Goal: Task Accomplishment & Management: Use online tool/utility

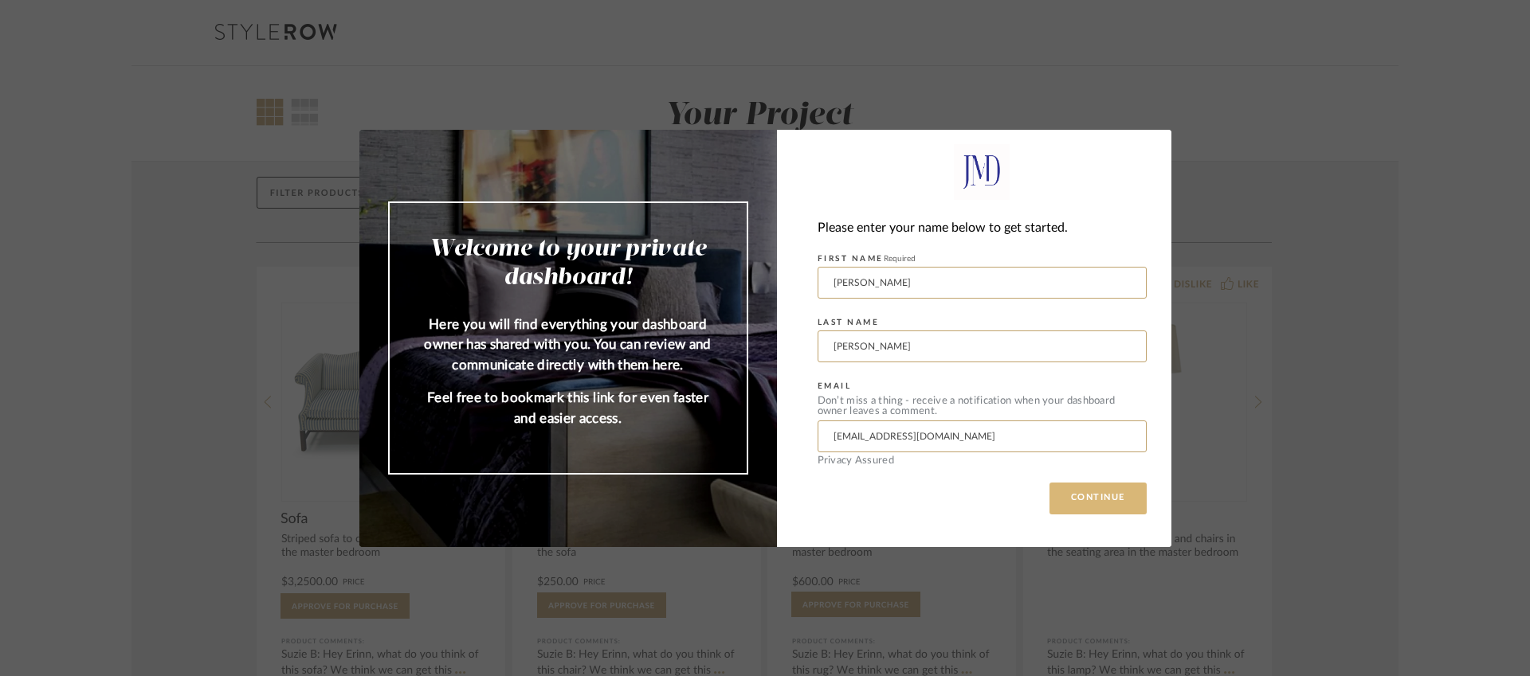
click at [1090, 500] on button "CONTINUE" at bounding box center [1097, 499] width 97 height 32
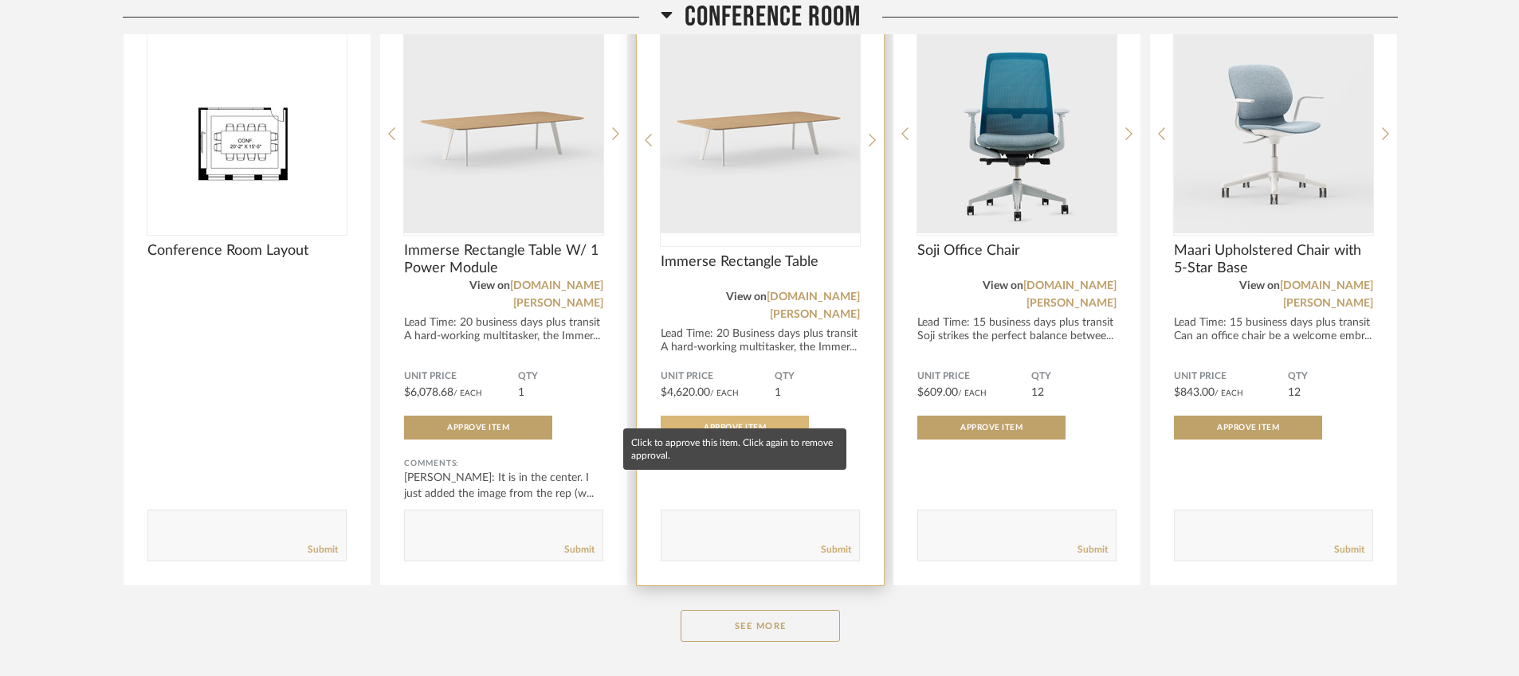
scroll to position [927, 0]
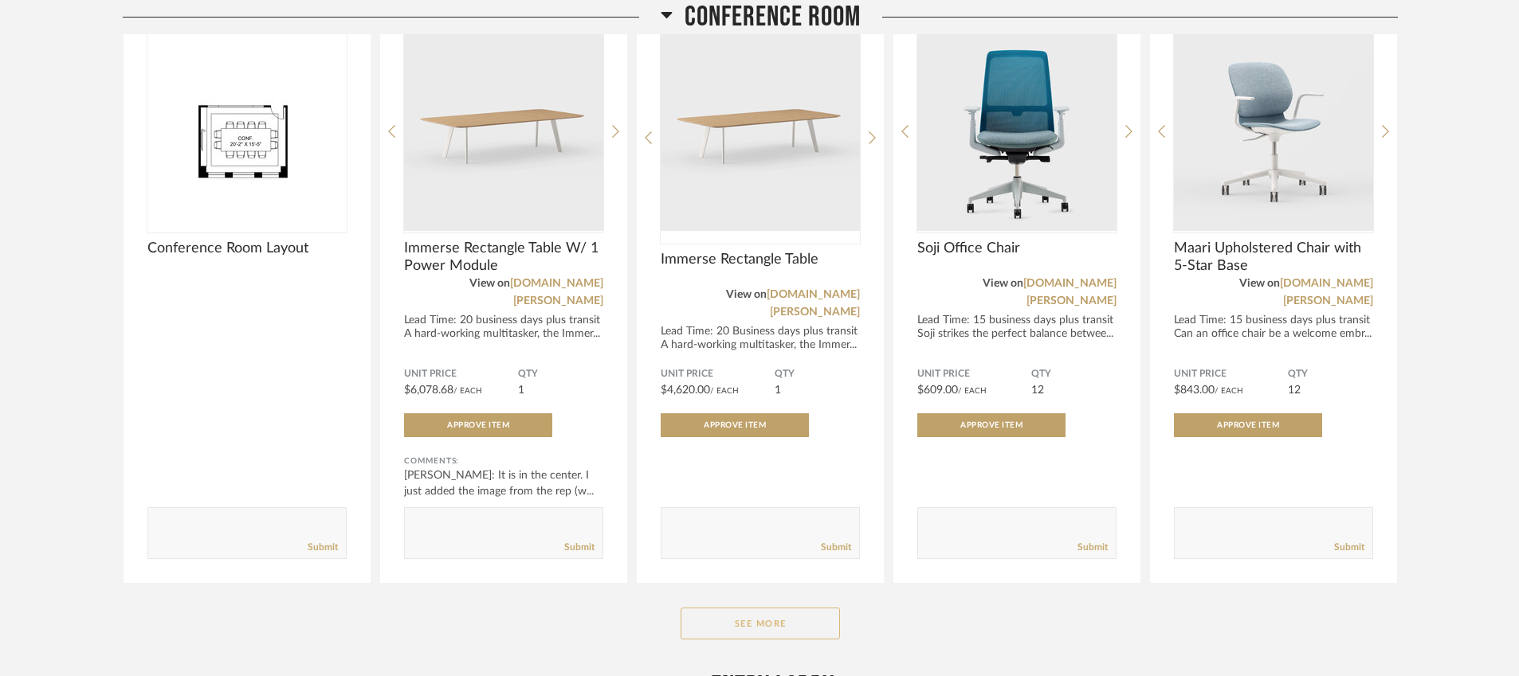
click at [731, 608] on button "See More" at bounding box center [759, 624] width 159 height 32
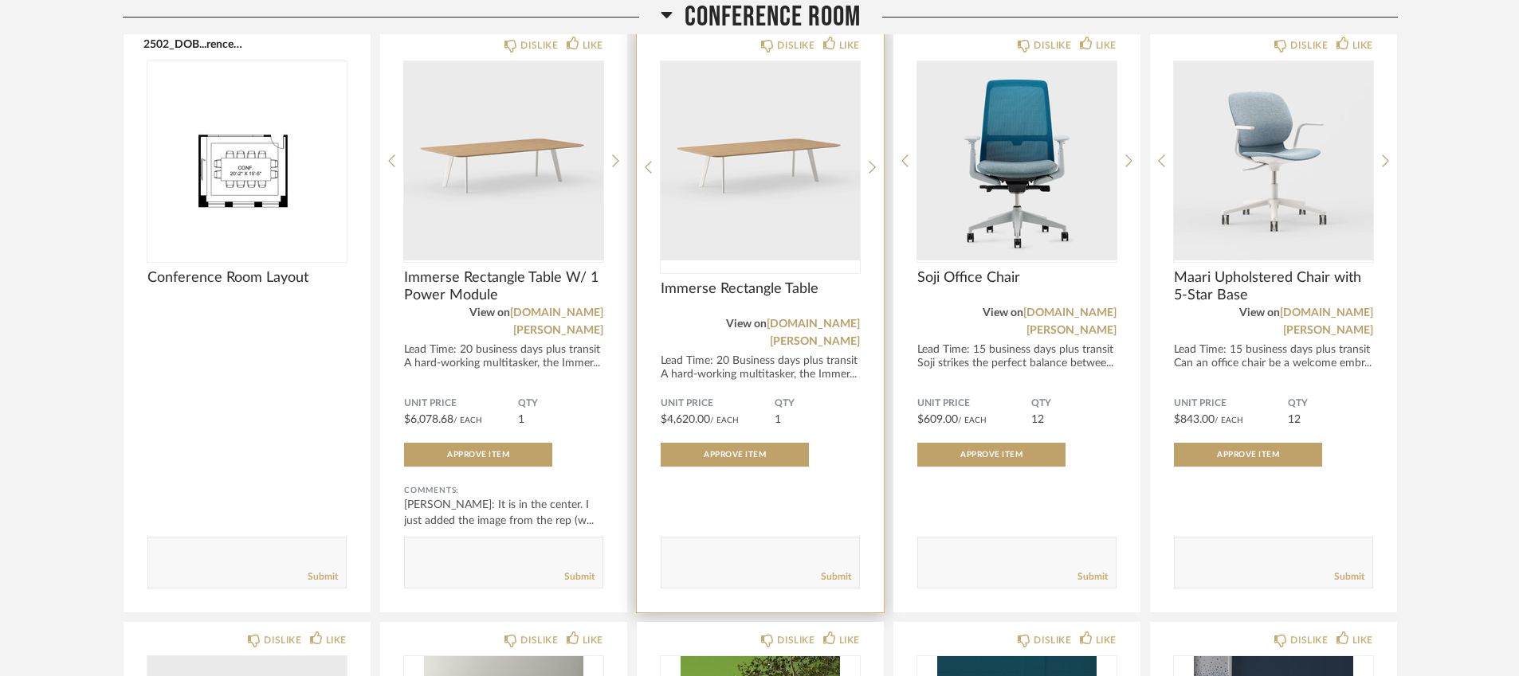
scroll to position [887, 0]
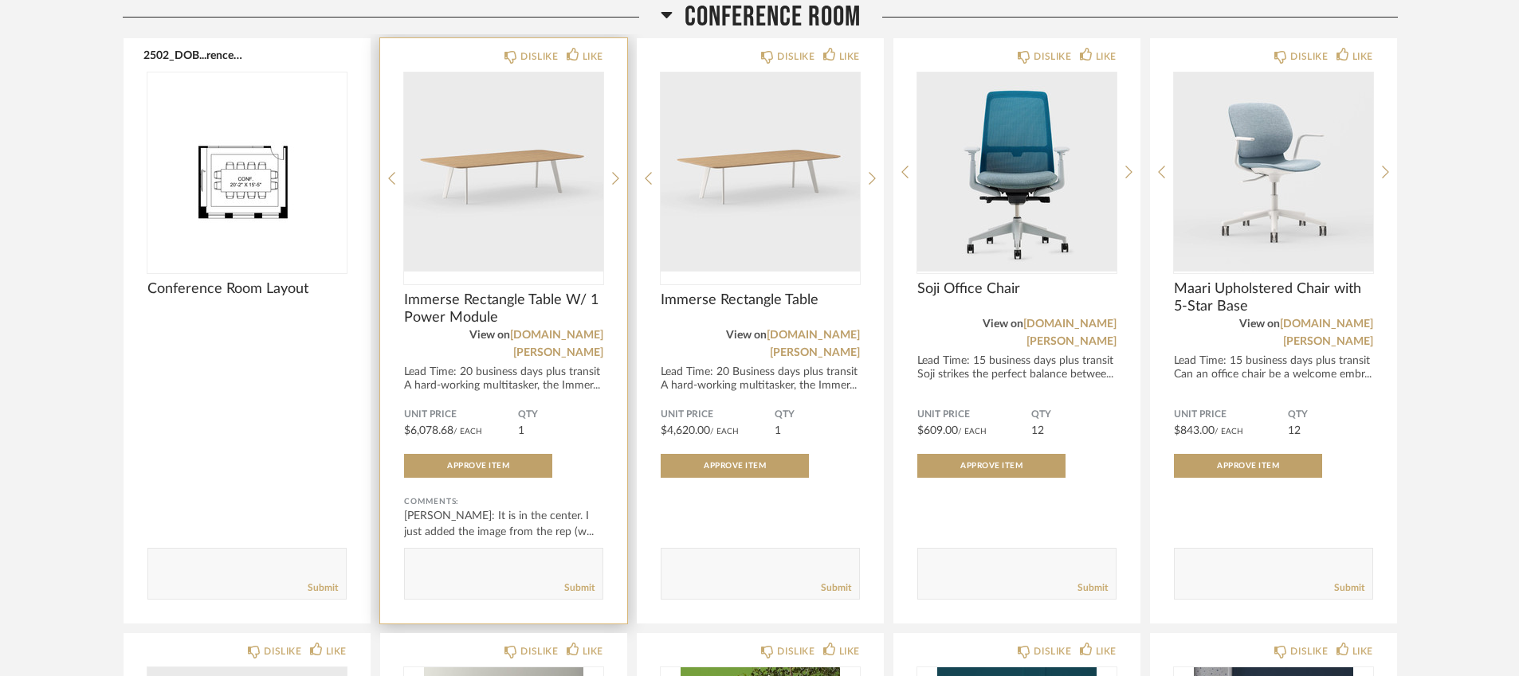
click at [512, 169] on img "0" at bounding box center [503, 172] width 199 height 199
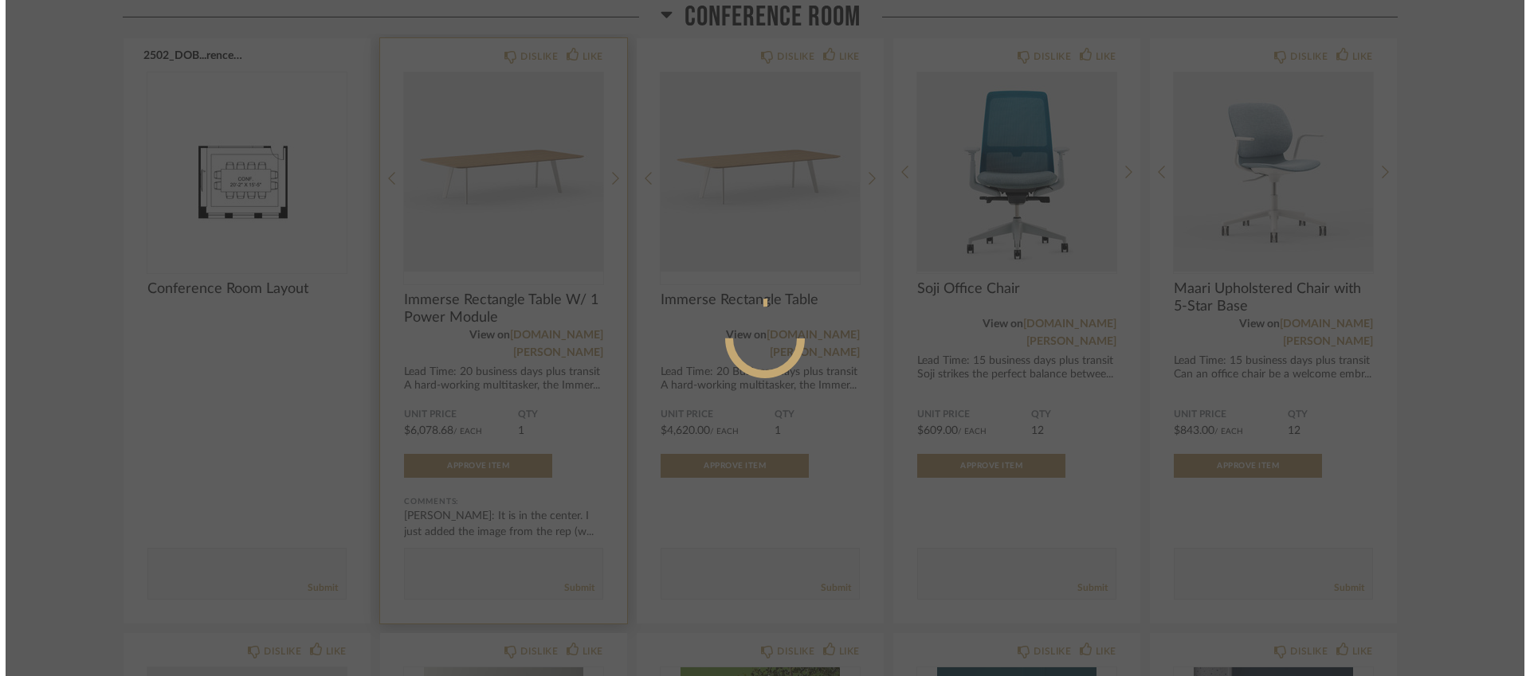
scroll to position [0, 0]
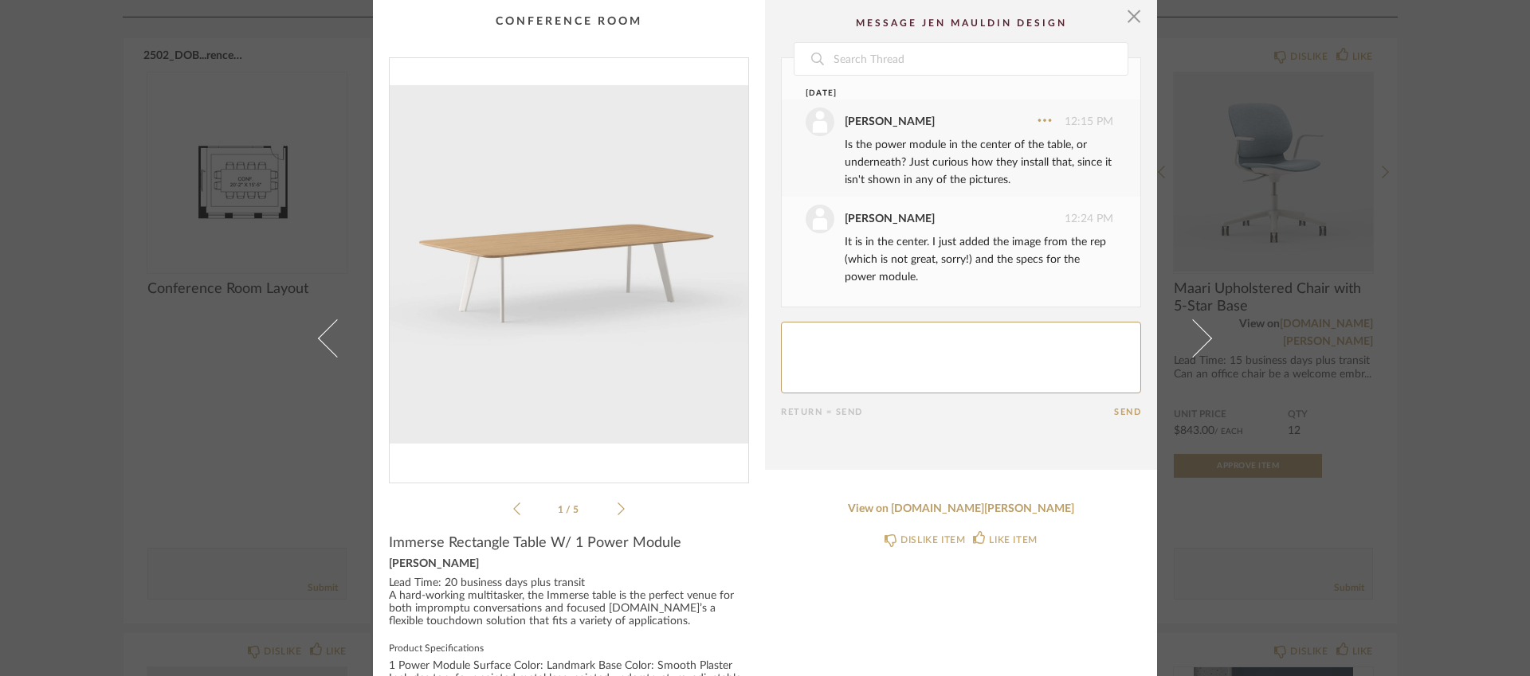
click at [617, 508] on icon at bounding box center [620, 509] width 7 height 14
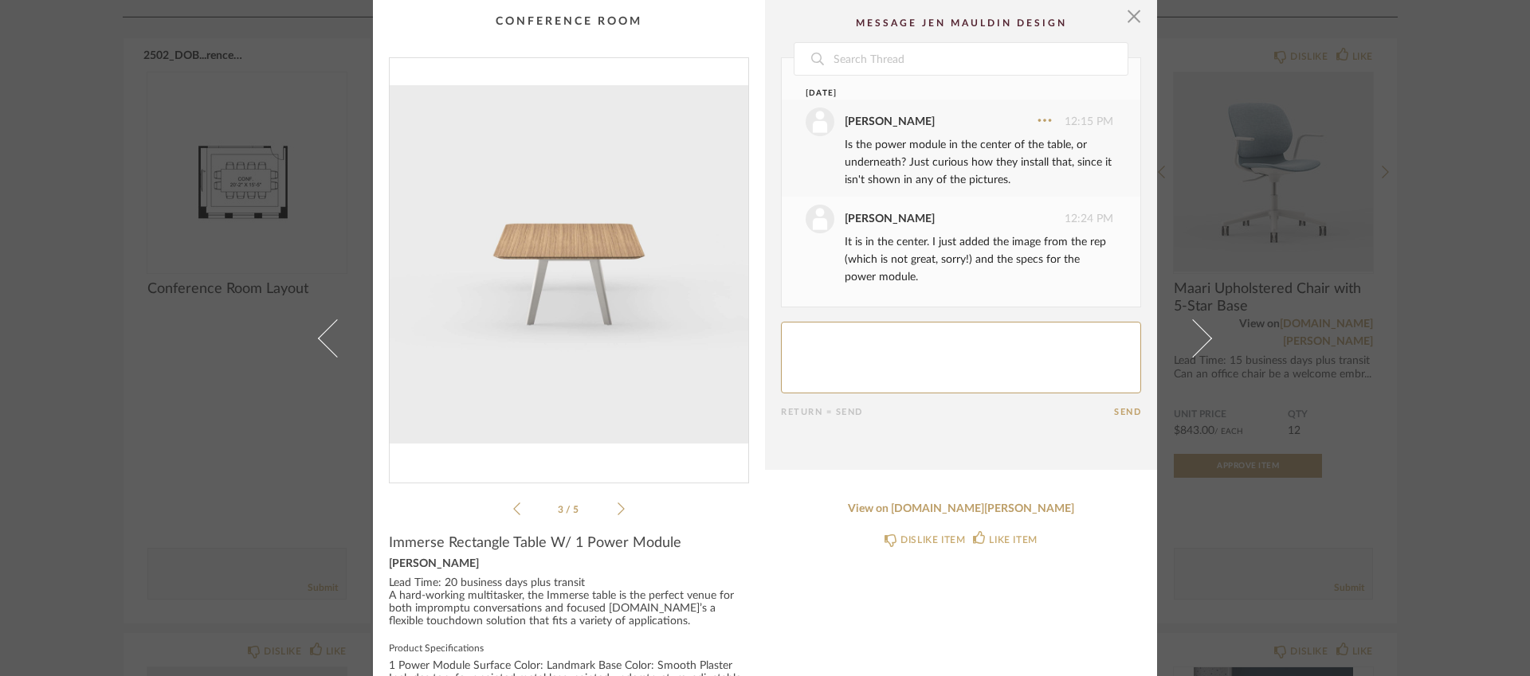
click at [617, 508] on icon at bounding box center [620, 509] width 7 height 14
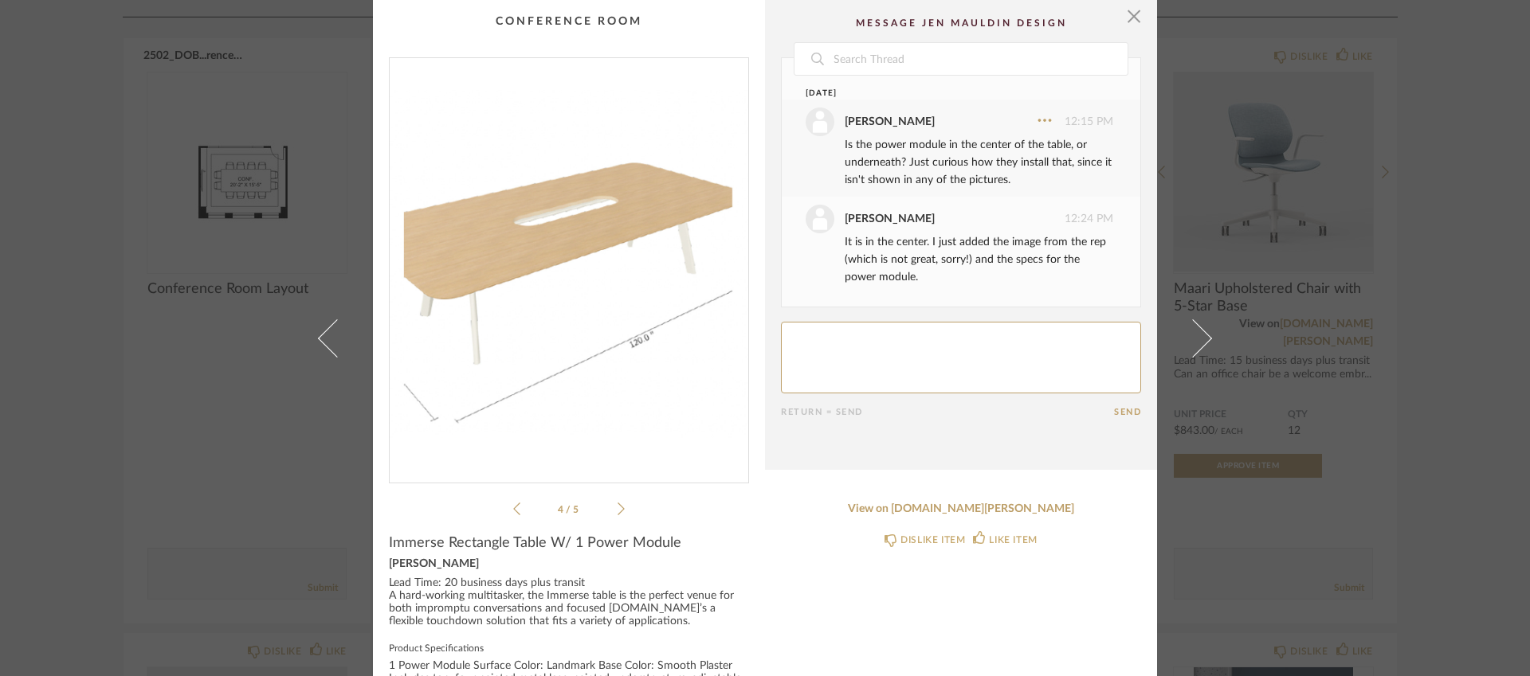
click at [617, 507] on icon at bounding box center [620, 509] width 7 height 14
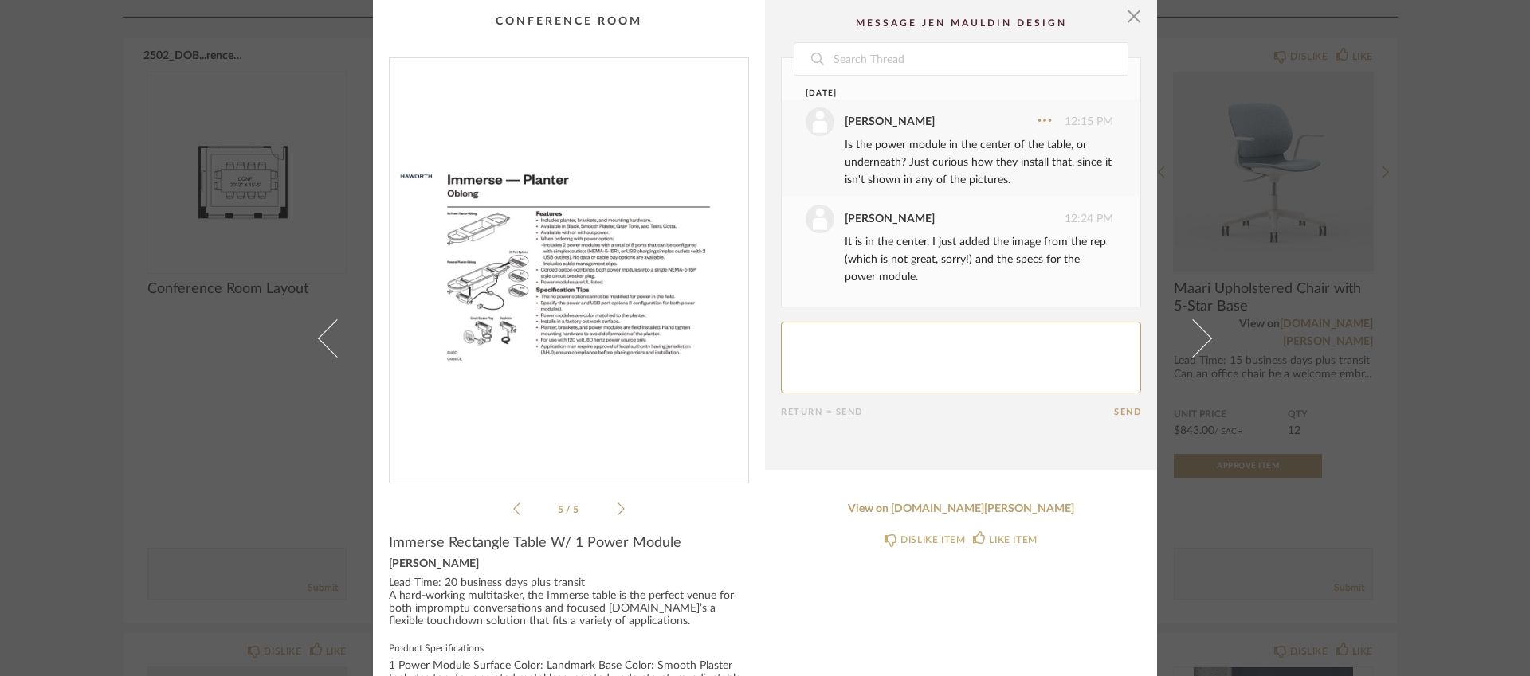
click at [617, 507] on icon at bounding box center [620, 509] width 7 height 14
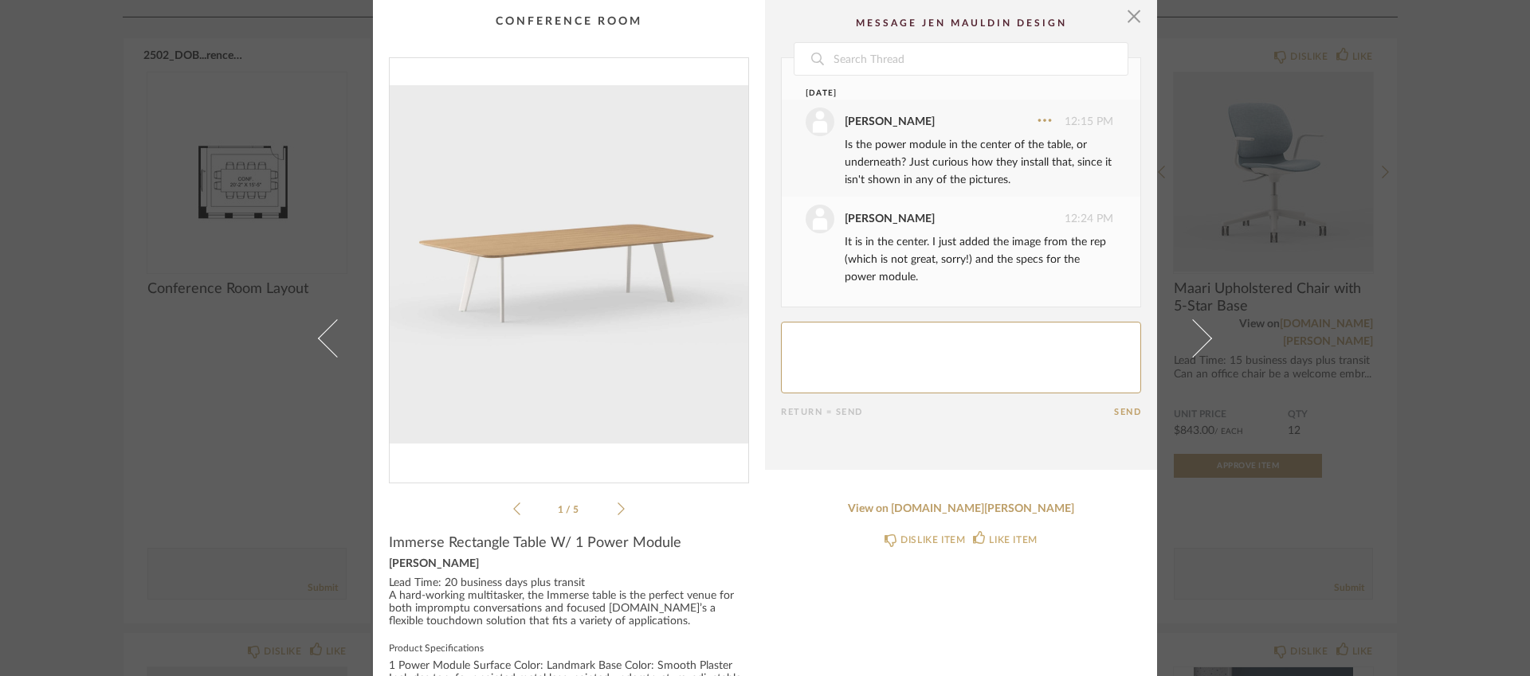
click at [617, 508] on icon at bounding box center [620, 509] width 7 height 14
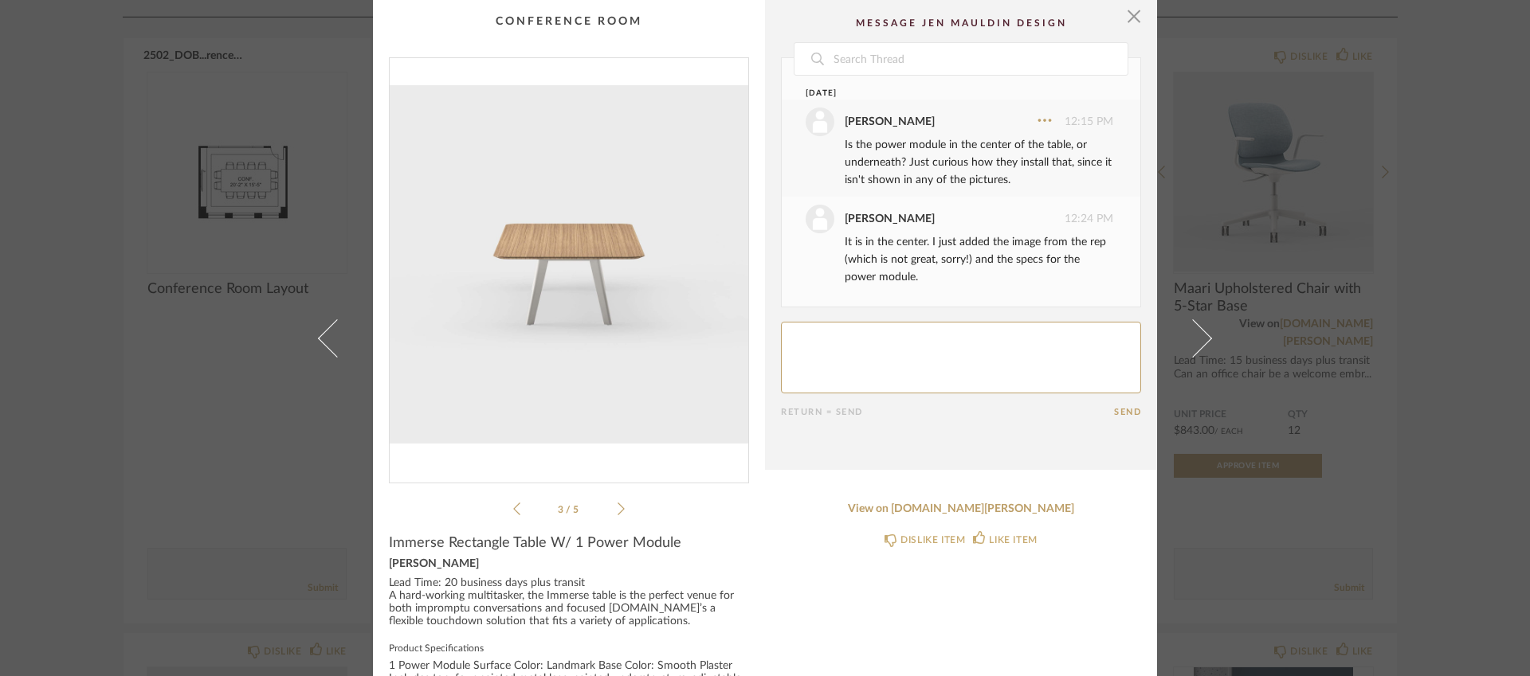
click at [617, 508] on icon at bounding box center [620, 509] width 7 height 14
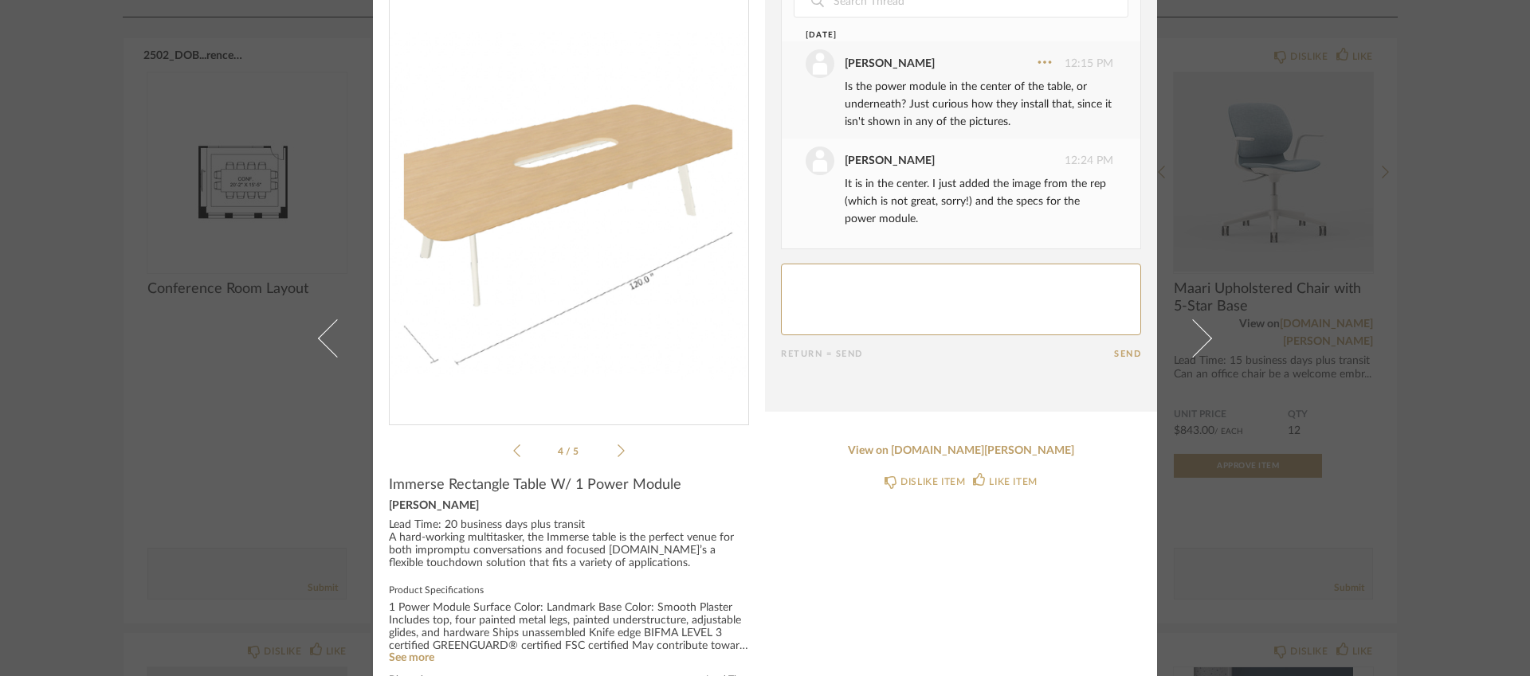
scroll to position [59, 0]
click at [552, 574] on div "Immerse Rectangle Table W/ 1 Power Module [PERSON_NAME] Lead Time: 20 business …" at bounding box center [569, 660] width 360 height 368
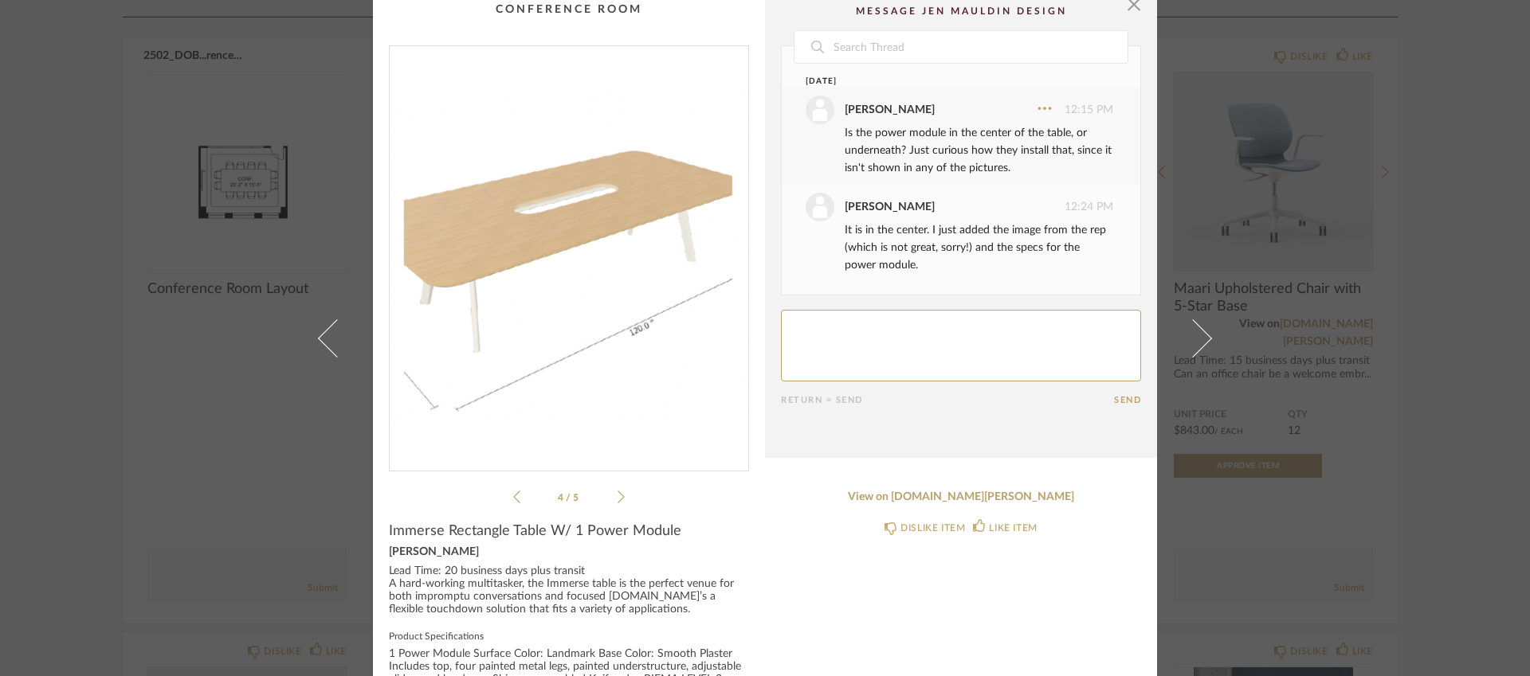
scroll to position [6, 0]
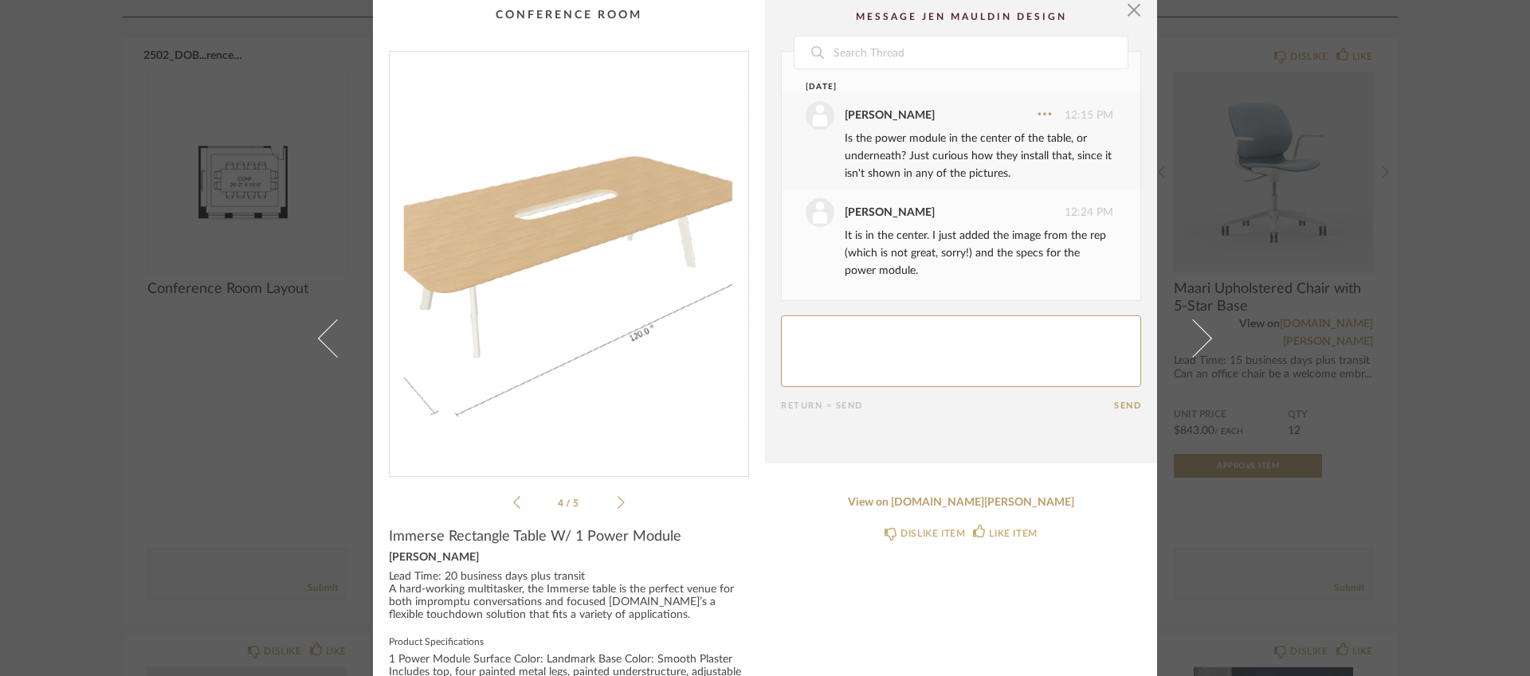
click at [564, 556] on div "[PERSON_NAME]" at bounding box center [569, 558] width 360 height 13
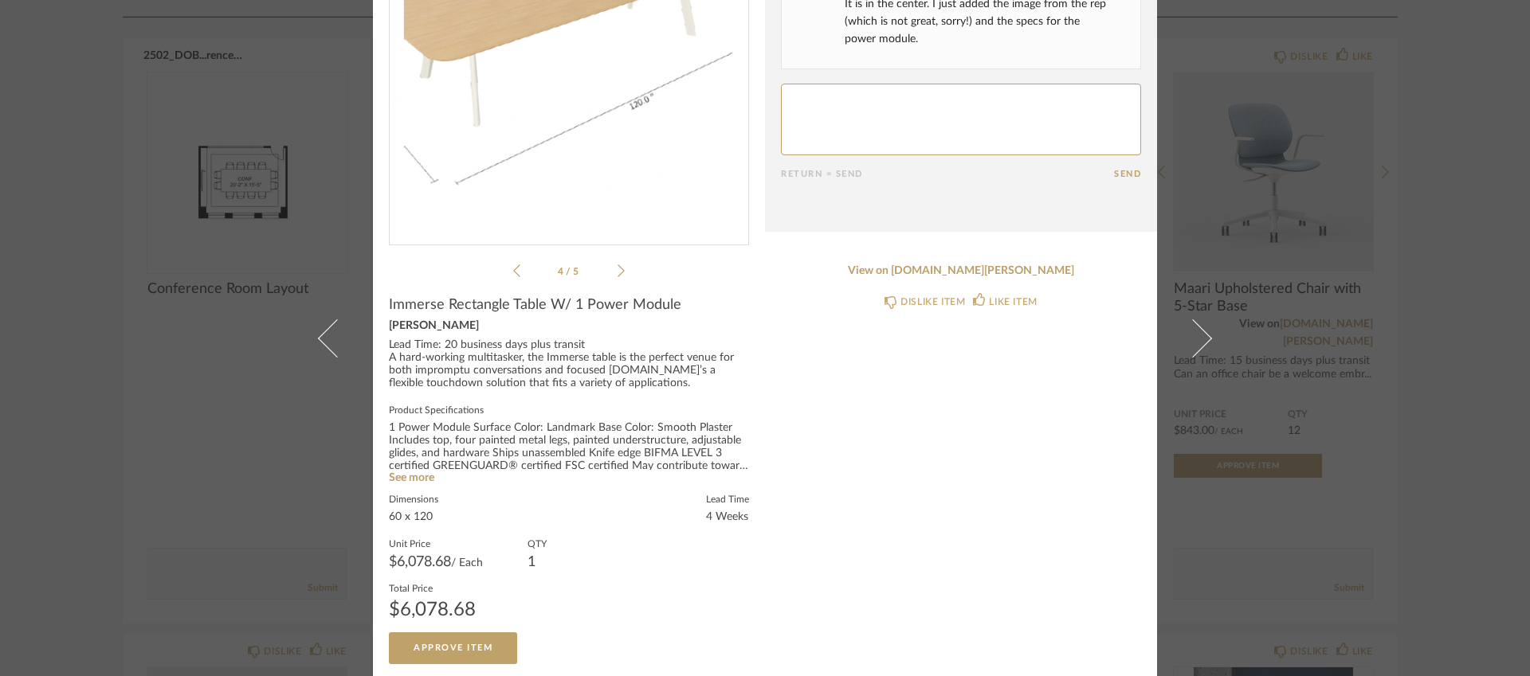
scroll to position [237, 0]
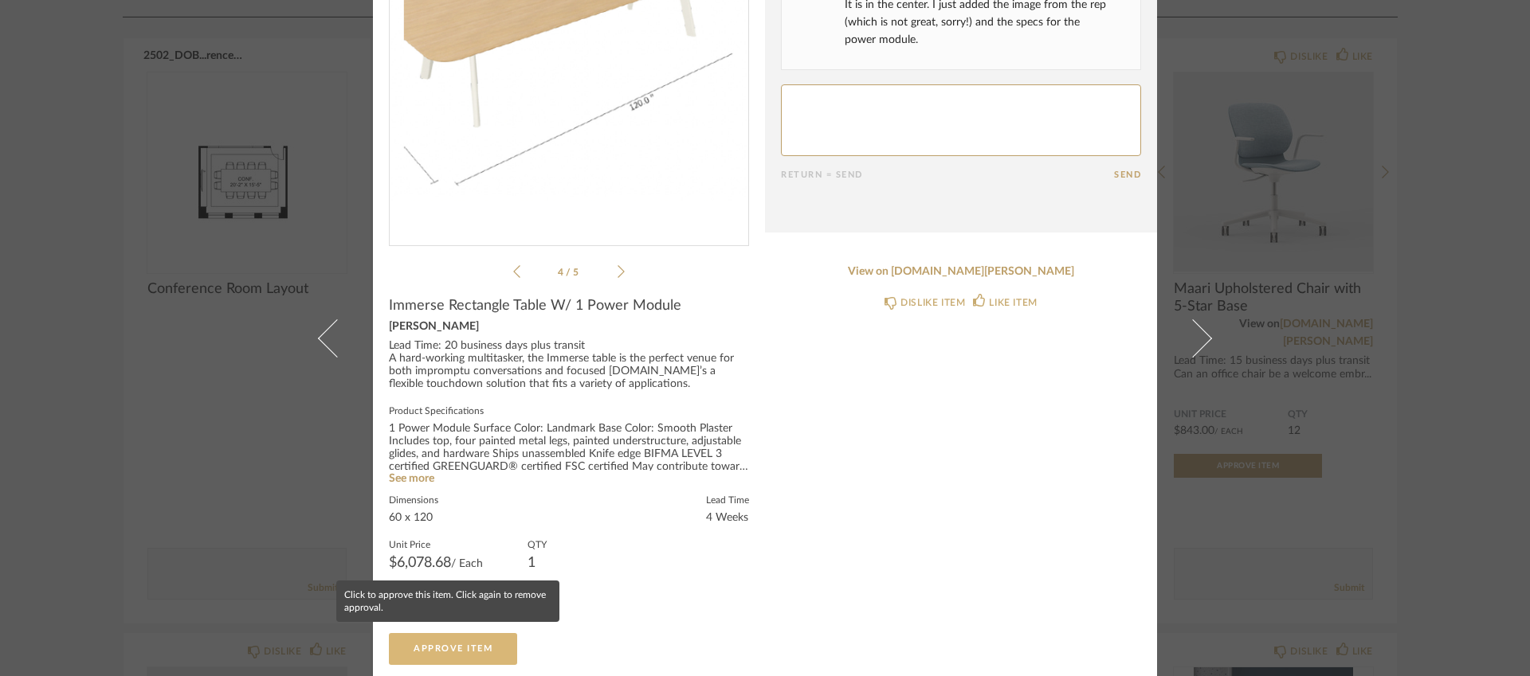
click at [451, 645] on span "Approve Item" at bounding box center [453, 649] width 79 height 9
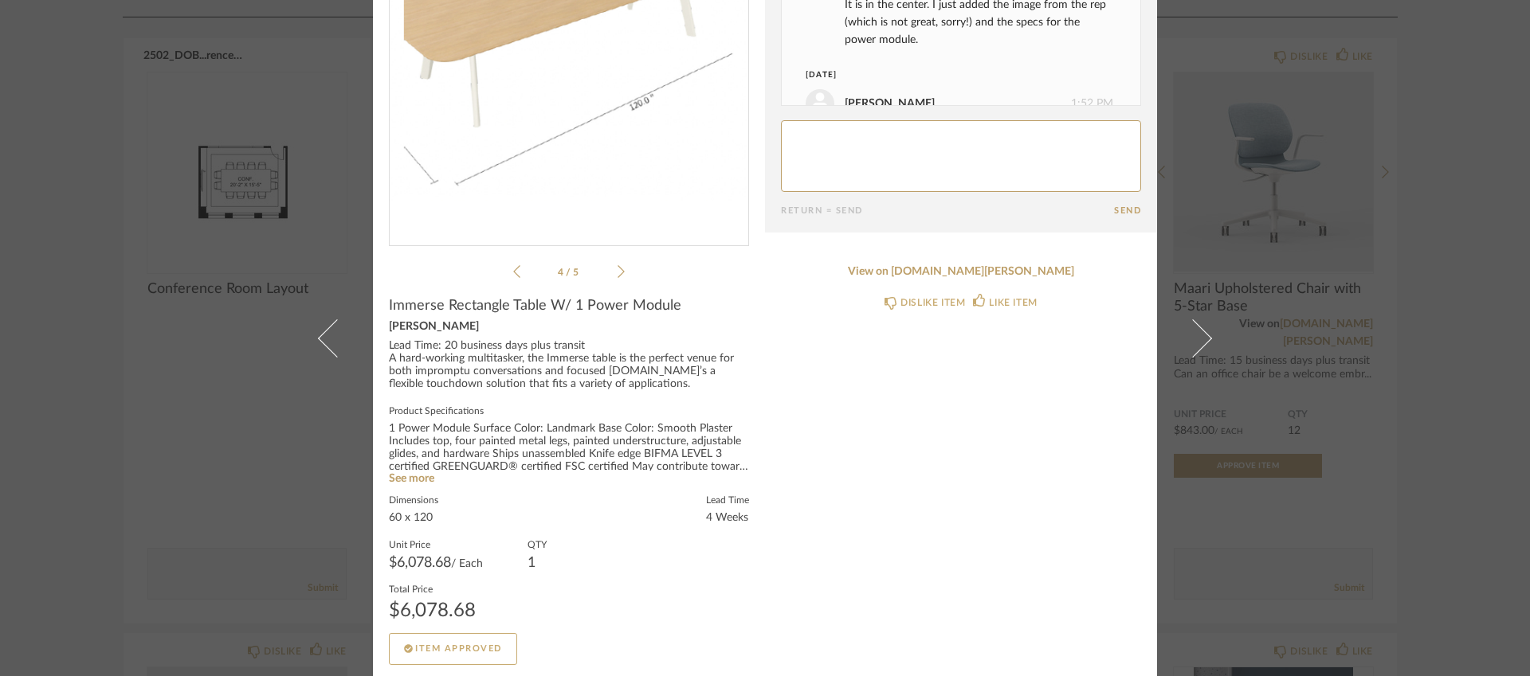
scroll to position [51, 0]
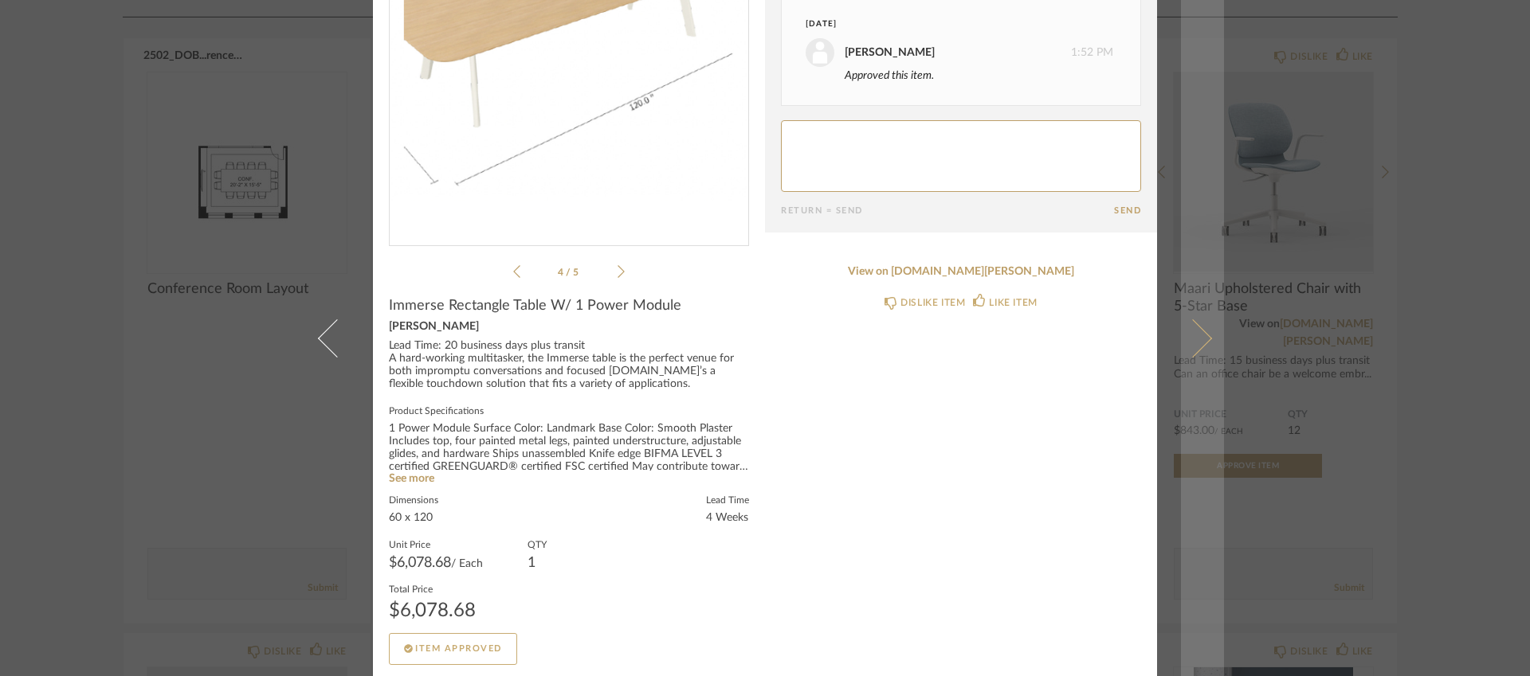
click at [1181, 155] on link at bounding box center [1202, 338] width 43 height 676
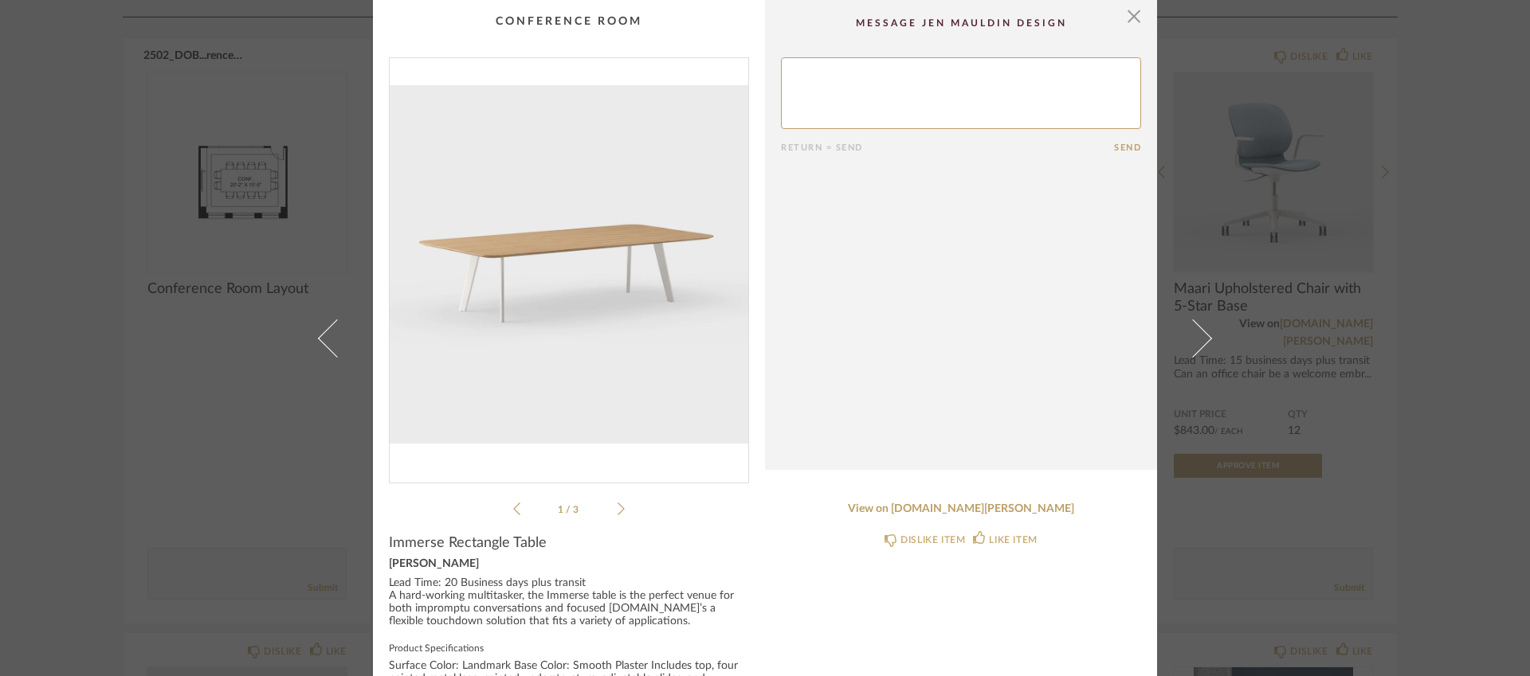
click at [1399, 375] on div "× 1 / 3 Return = Send Send Immerse Rectangle Table [PERSON_NAME] Lead Time: 20 …" at bounding box center [765, 338] width 1530 height 676
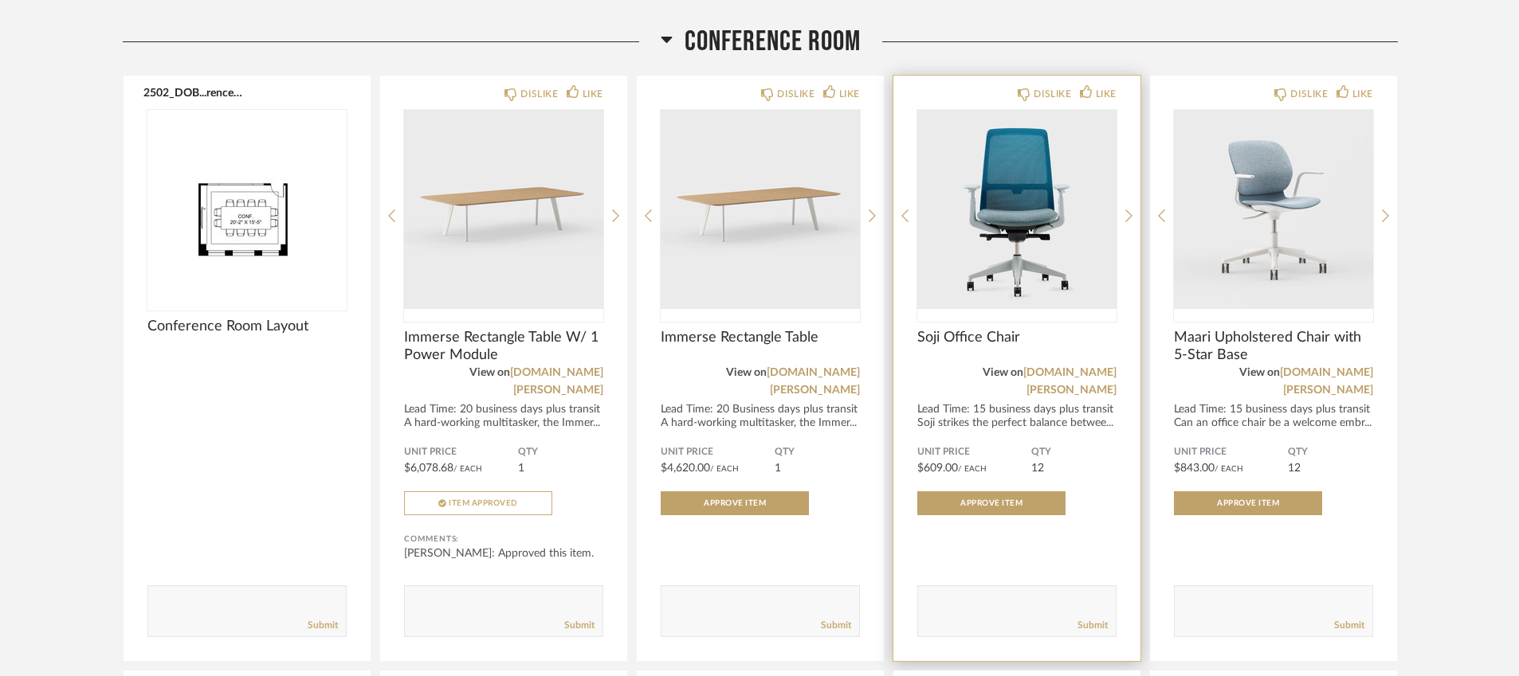
scroll to position [814, 0]
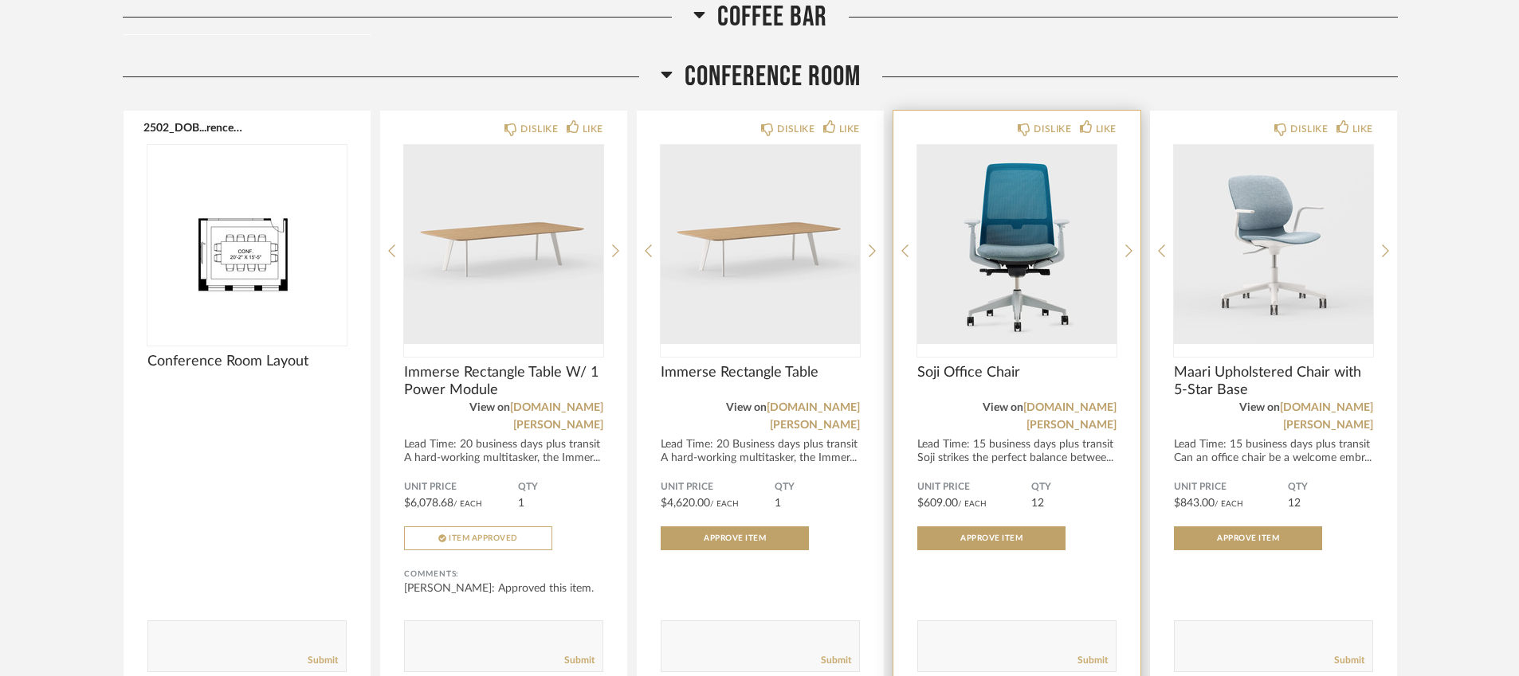
click at [948, 373] on span "Soji Office Chair" at bounding box center [1016, 373] width 199 height 18
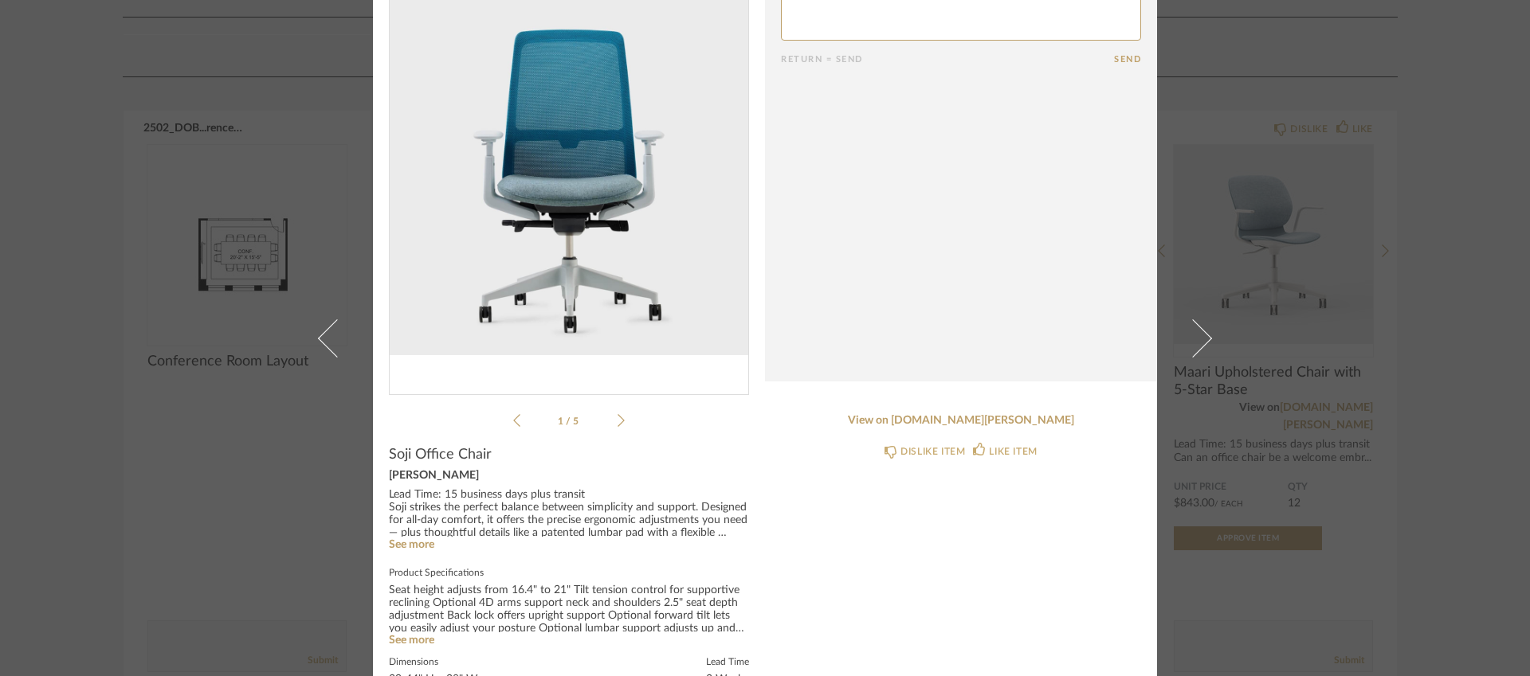
scroll to position [93, 0]
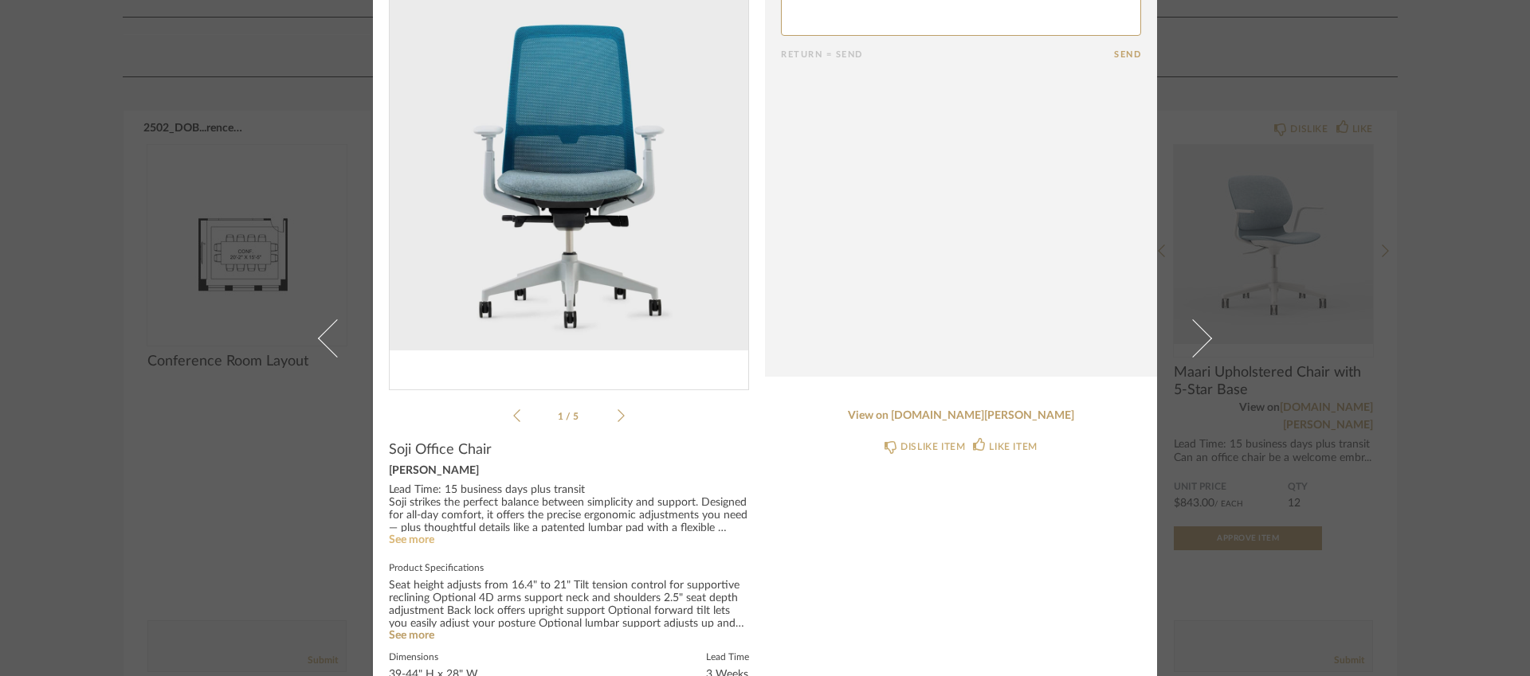
click at [418, 541] on link "See more" at bounding box center [411, 540] width 45 height 11
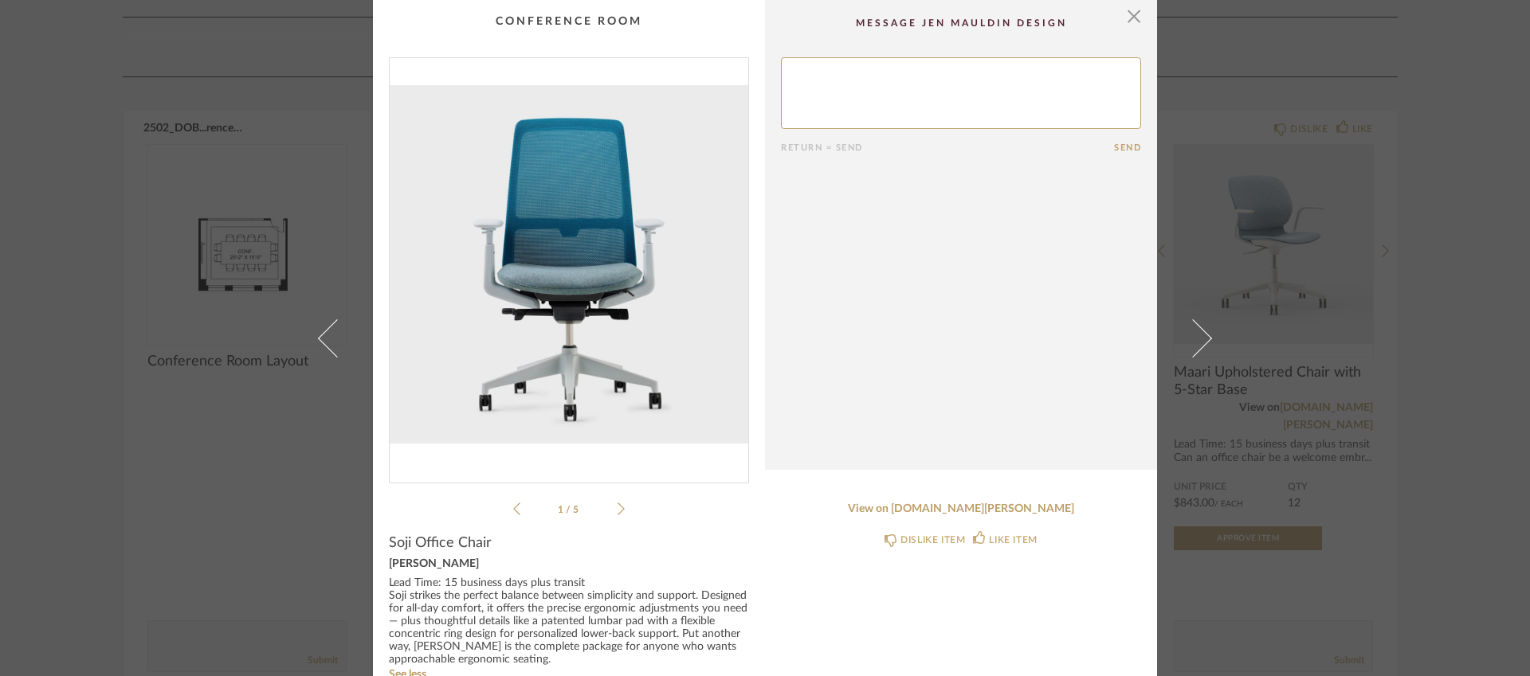
scroll to position [0, 0]
click at [1123, 14] on span "button" at bounding box center [1134, 16] width 32 height 32
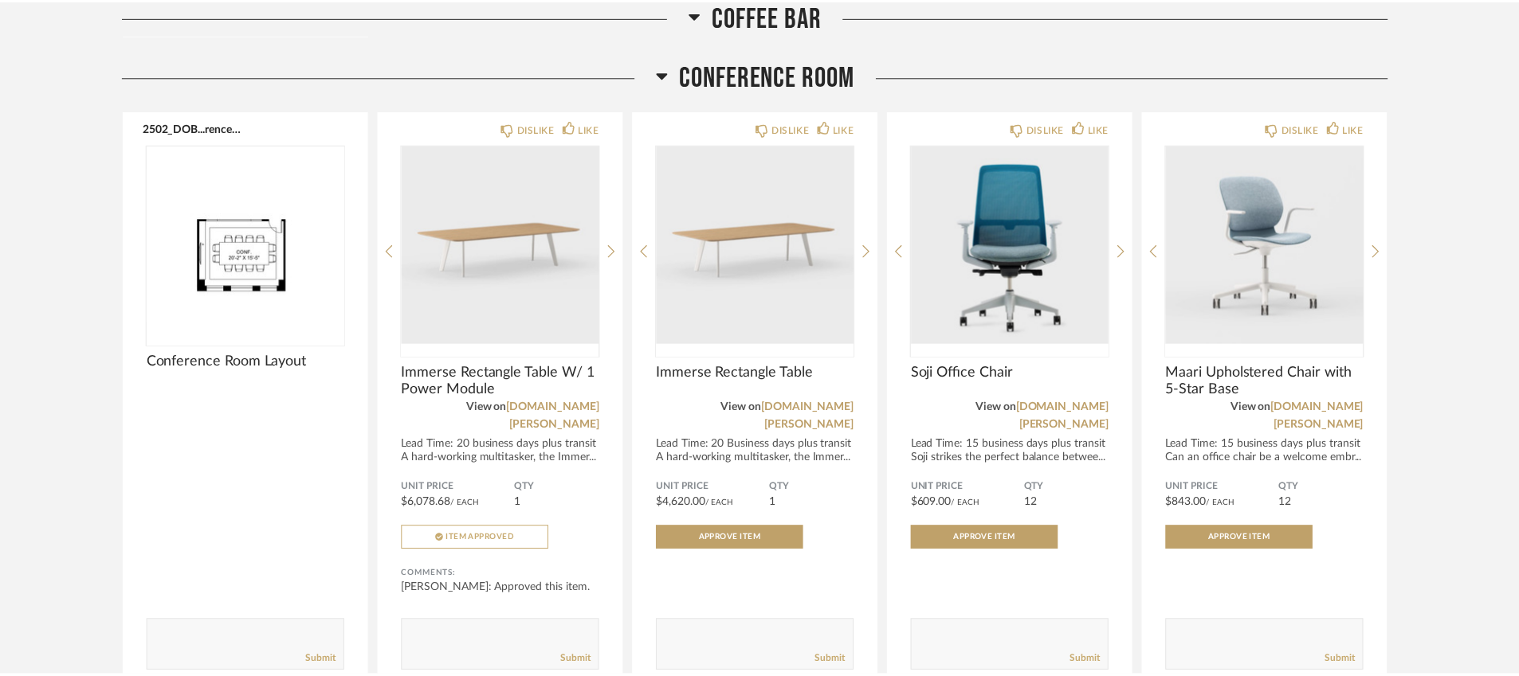
scroll to position [814, 0]
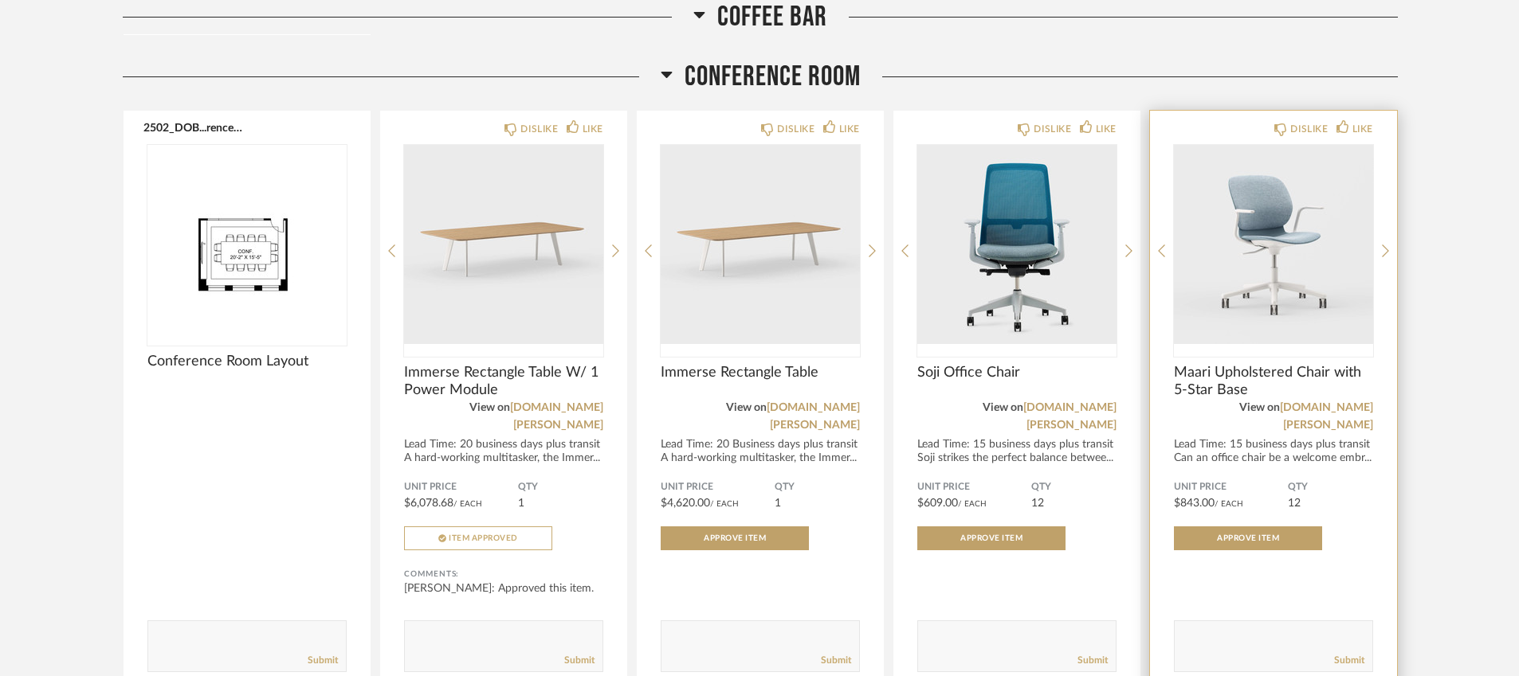
click at [1239, 441] on div "Lead Time: 15 business days plus transit Can an office chair be a welcome embr.…" at bounding box center [1273, 451] width 199 height 27
click at [1248, 294] on img "0" at bounding box center [1273, 244] width 199 height 199
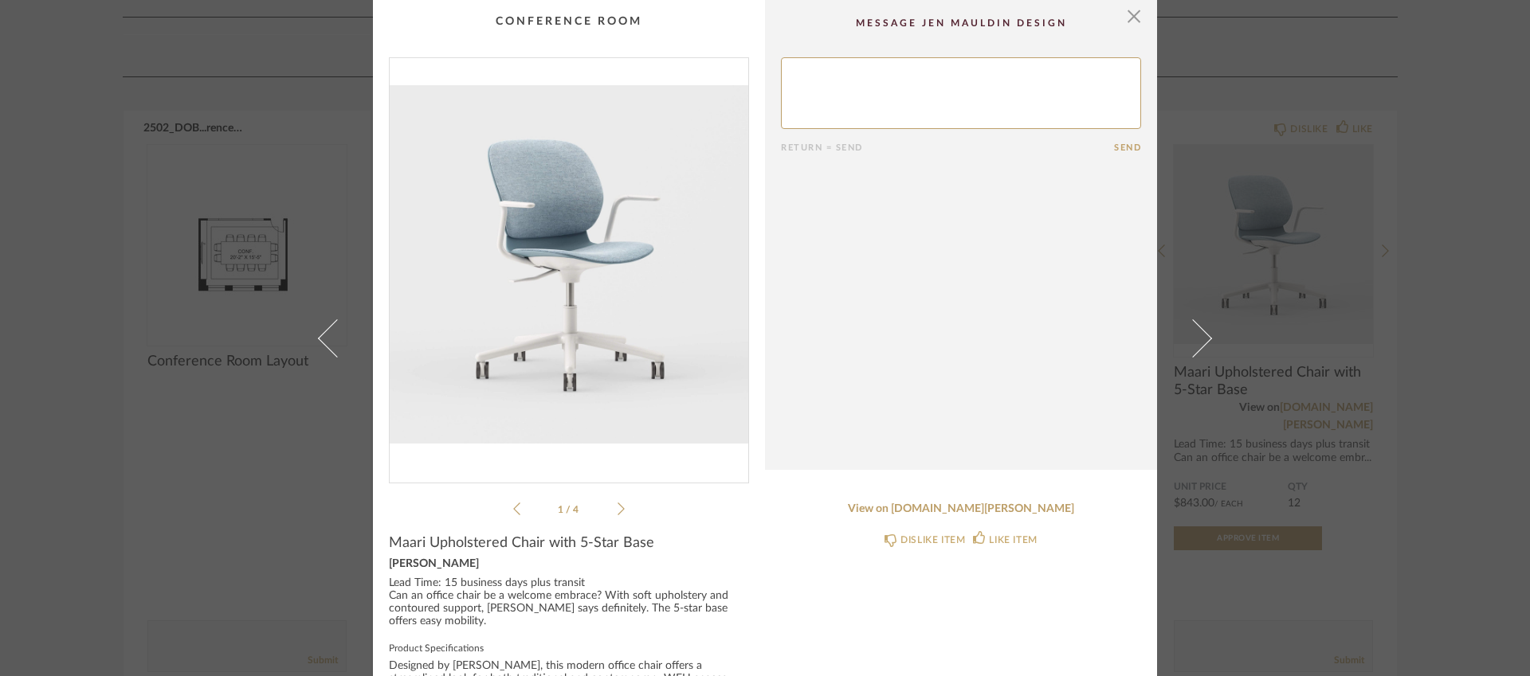
scroll to position [0, 0]
click at [960, 507] on link "View on [DOMAIN_NAME][PERSON_NAME]" at bounding box center [961, 510] width 360 height 14
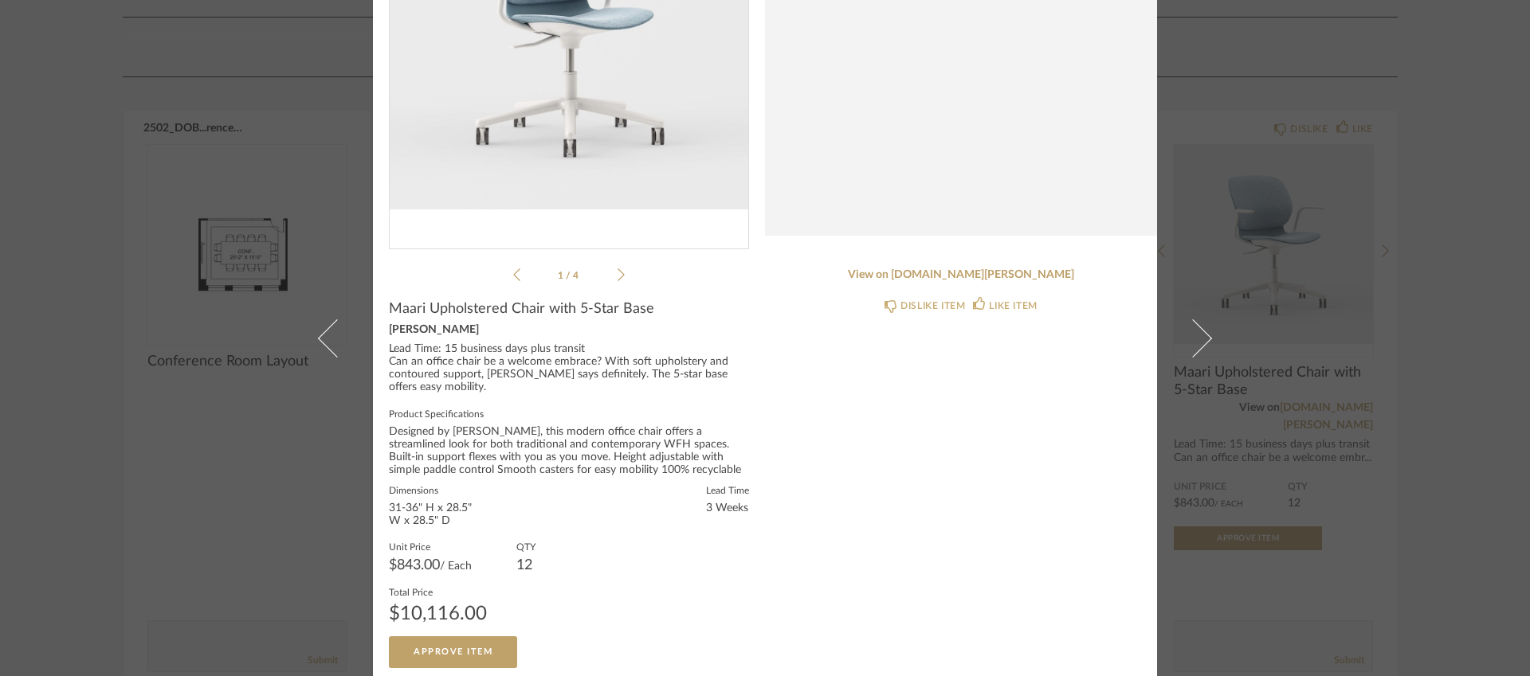
scroll to position [233, 0]
click at [1415, 260] on div "× 1 / 4 Return = Send Send Maari Upholstered Chair with 5-Star Base [PERSON_NAM…" at bounding box center [765, 338] width 1530 height 676
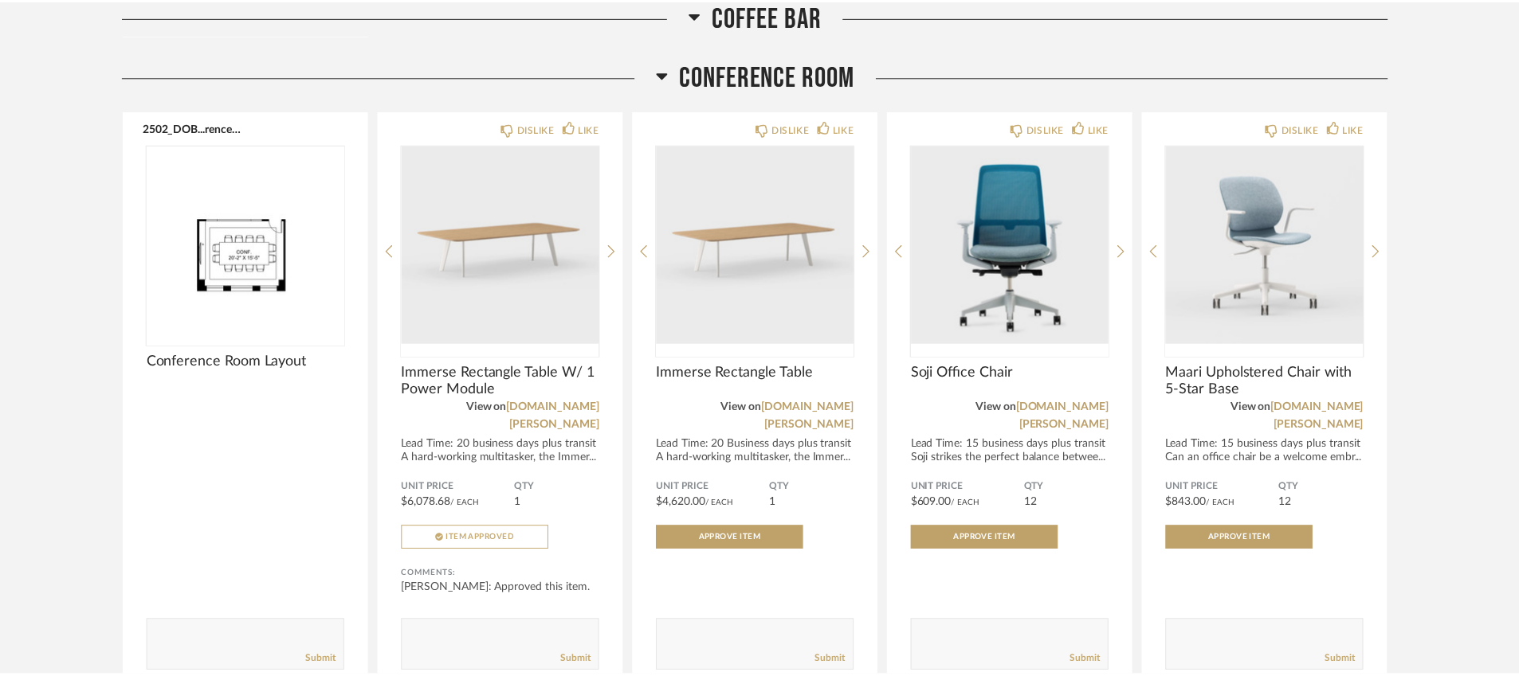
scroll to position [814, 0]
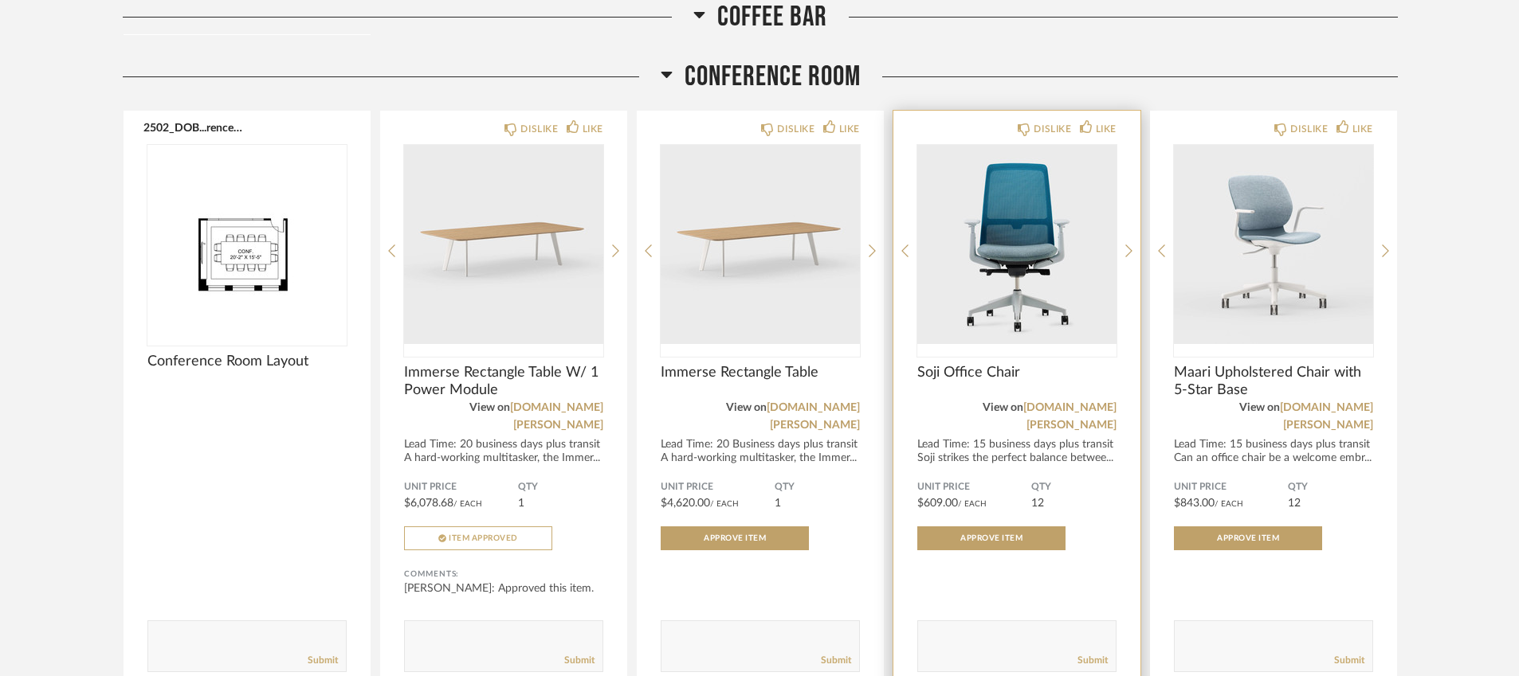
click at [1001, 242] on img "0" at bounding box center [1016, 244] width 199 height 199
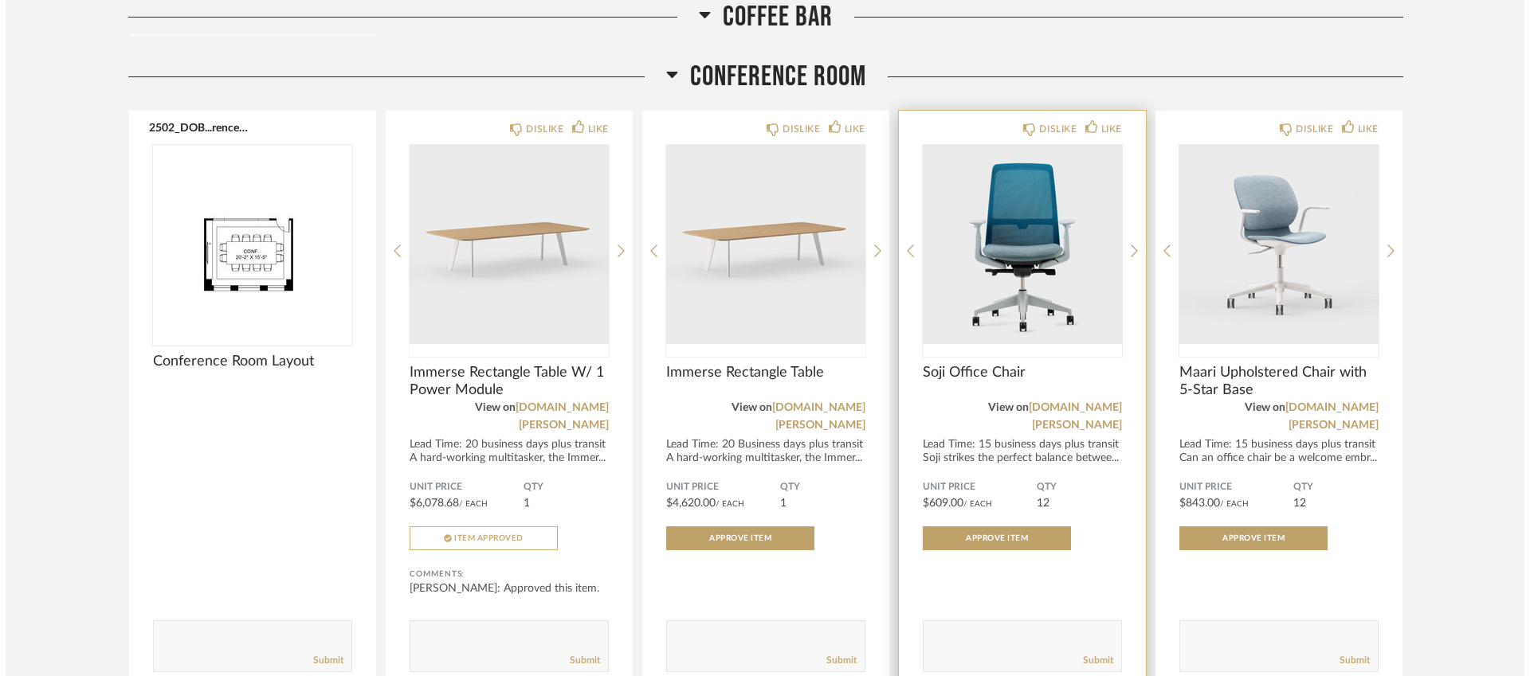
scroll to position [0, 0]
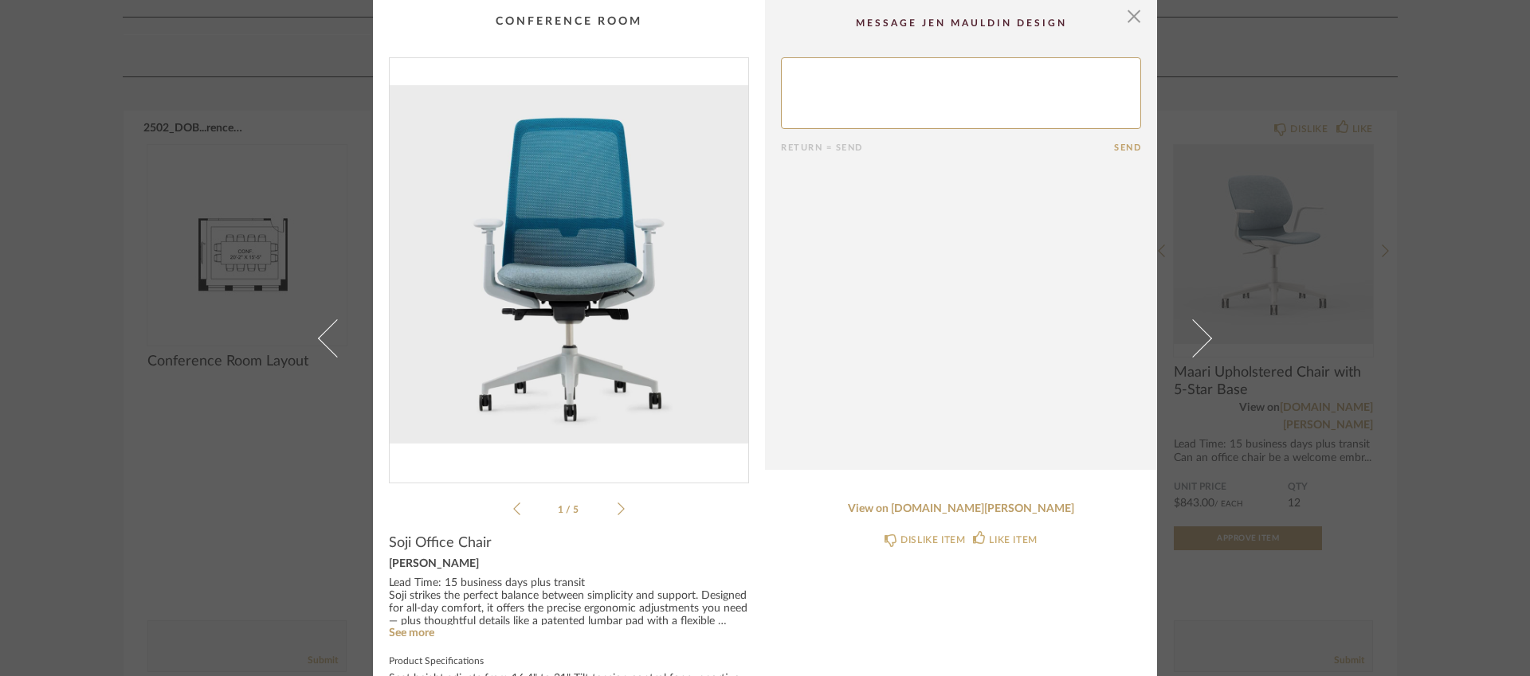
click at [617, 509] on icon at bounding box center [620, 509] width 7 height 14
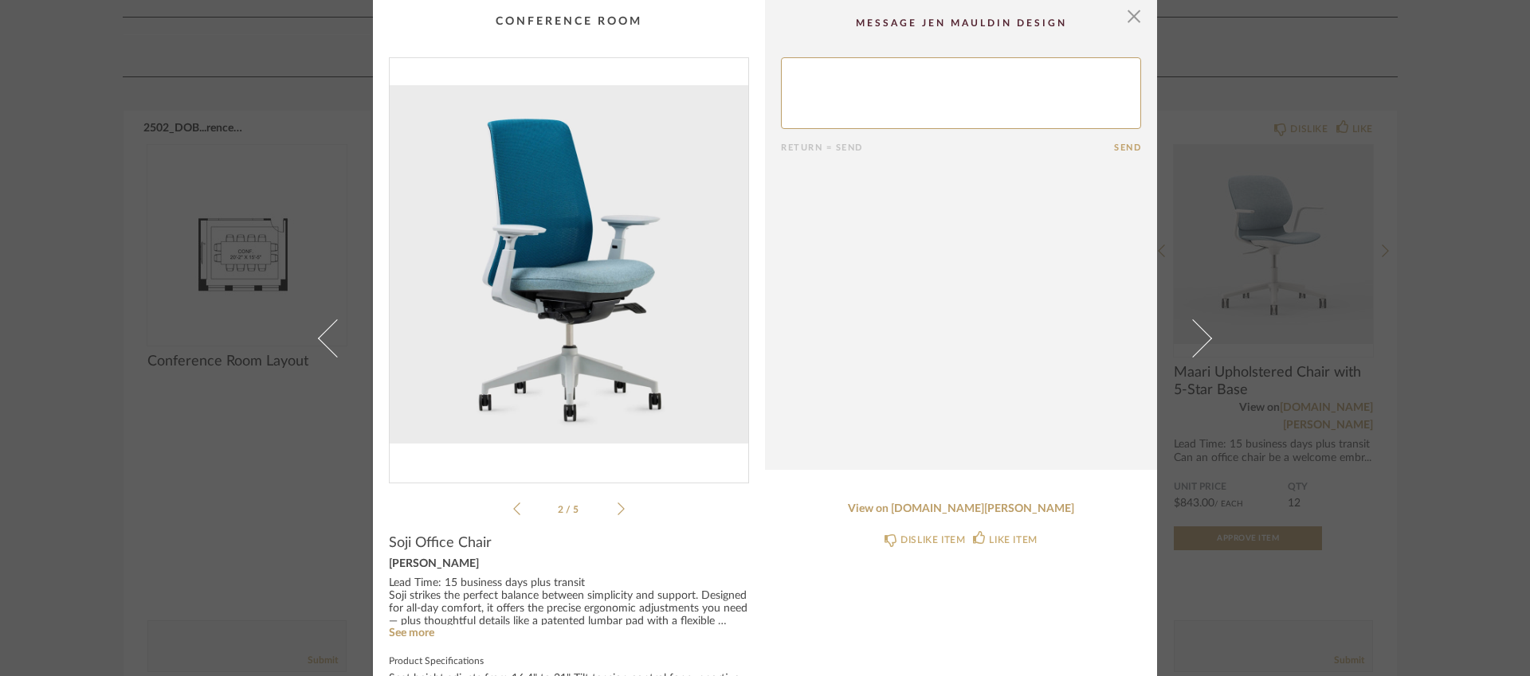
click at [617, 508] on icon at bounding box center [620, 509] width 7 height 14
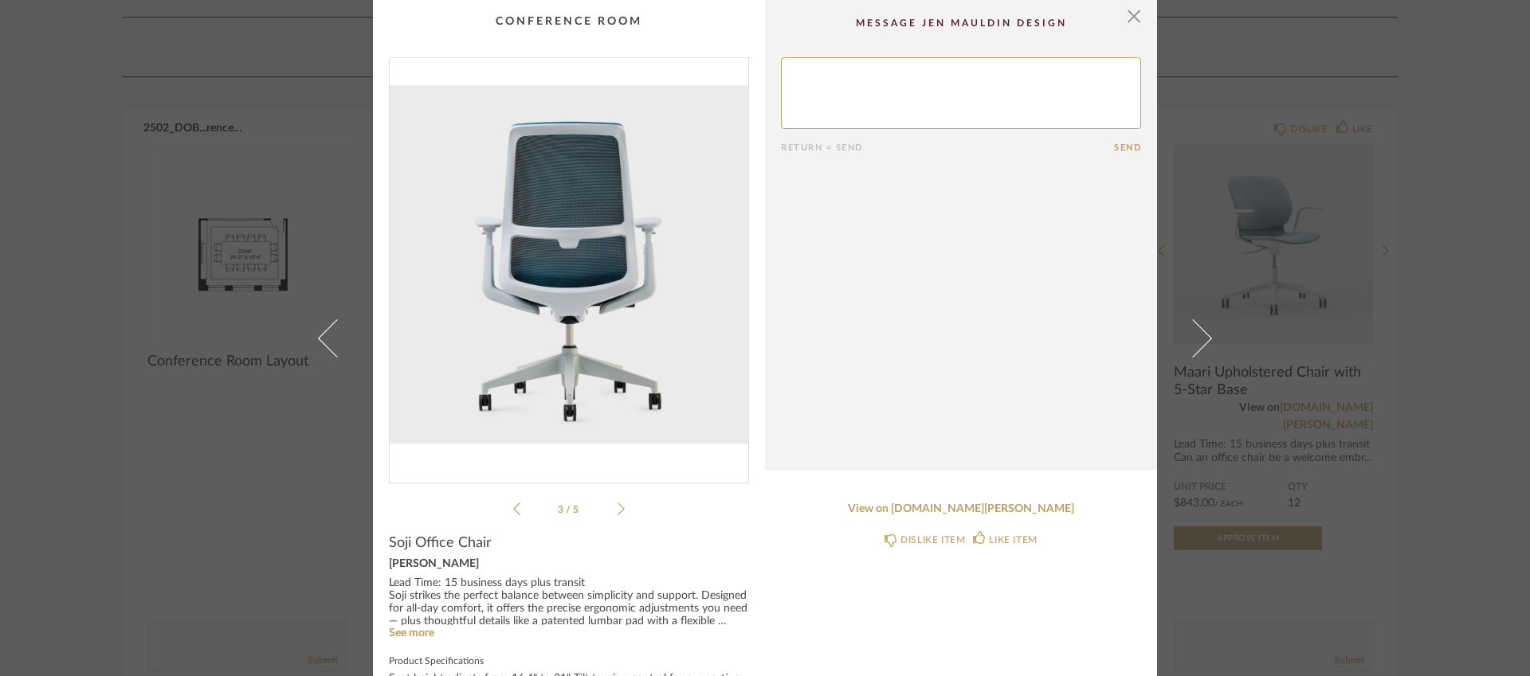
click at [617, 508] on icon at bounding box center [620, 509] width 7 height 14
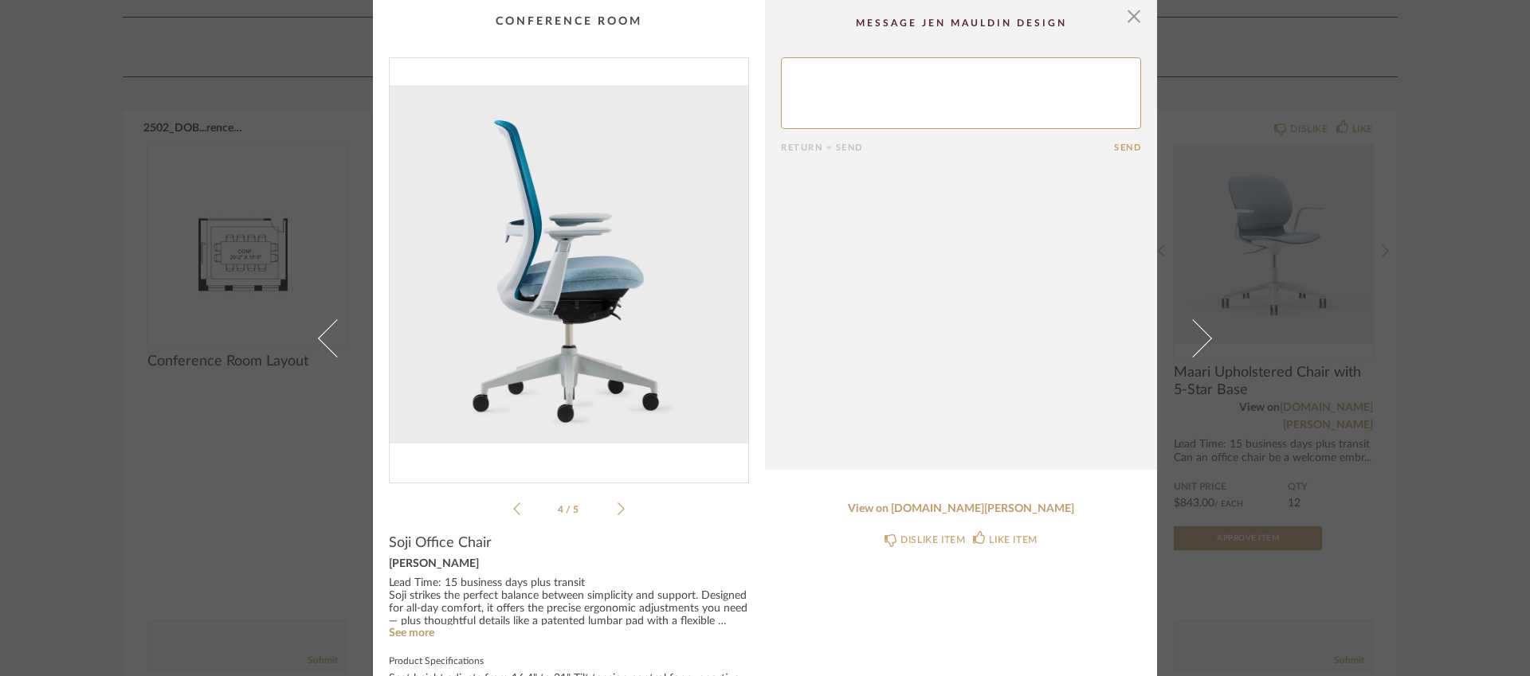
click at [617, 508] on icon at bounding box center [620, 509] width 7 height 14
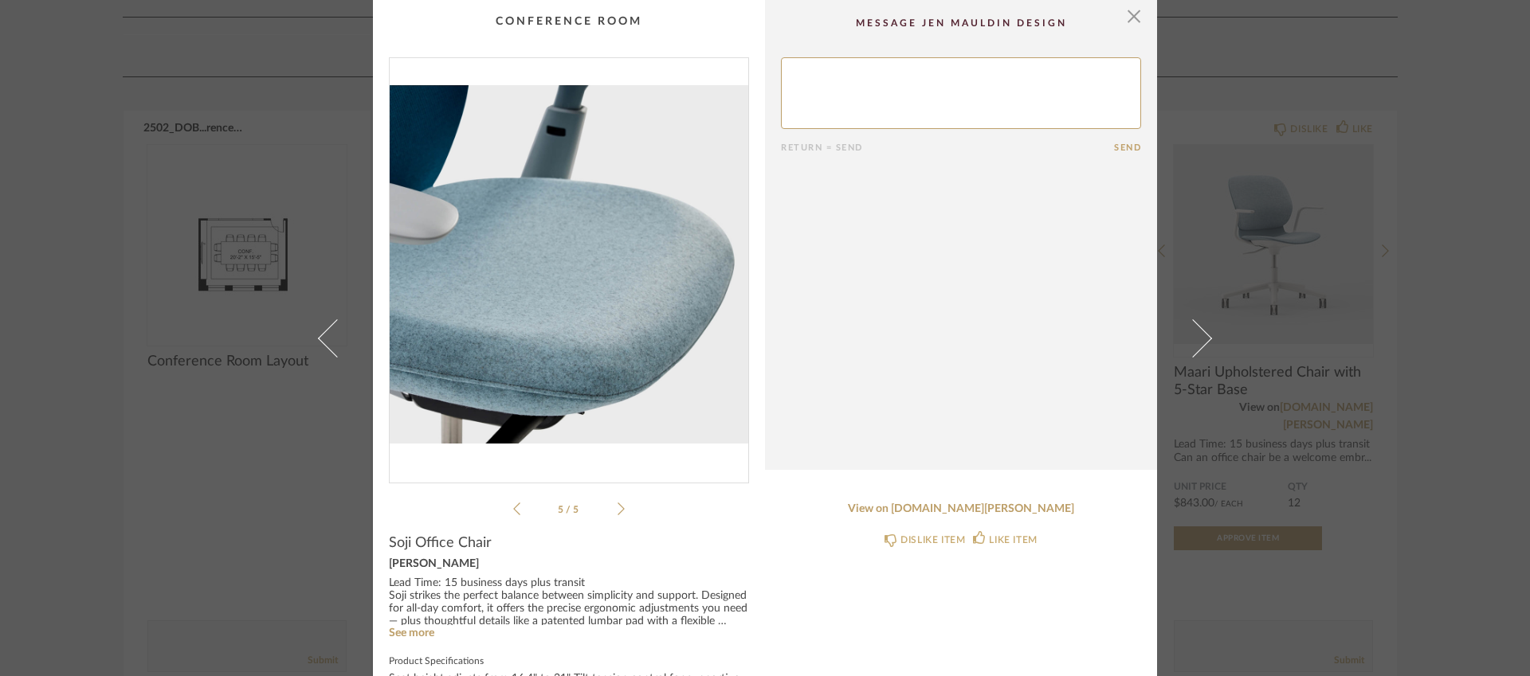
click at [617, 508] on icon at bounding box center [620, 509] width 7 height 14
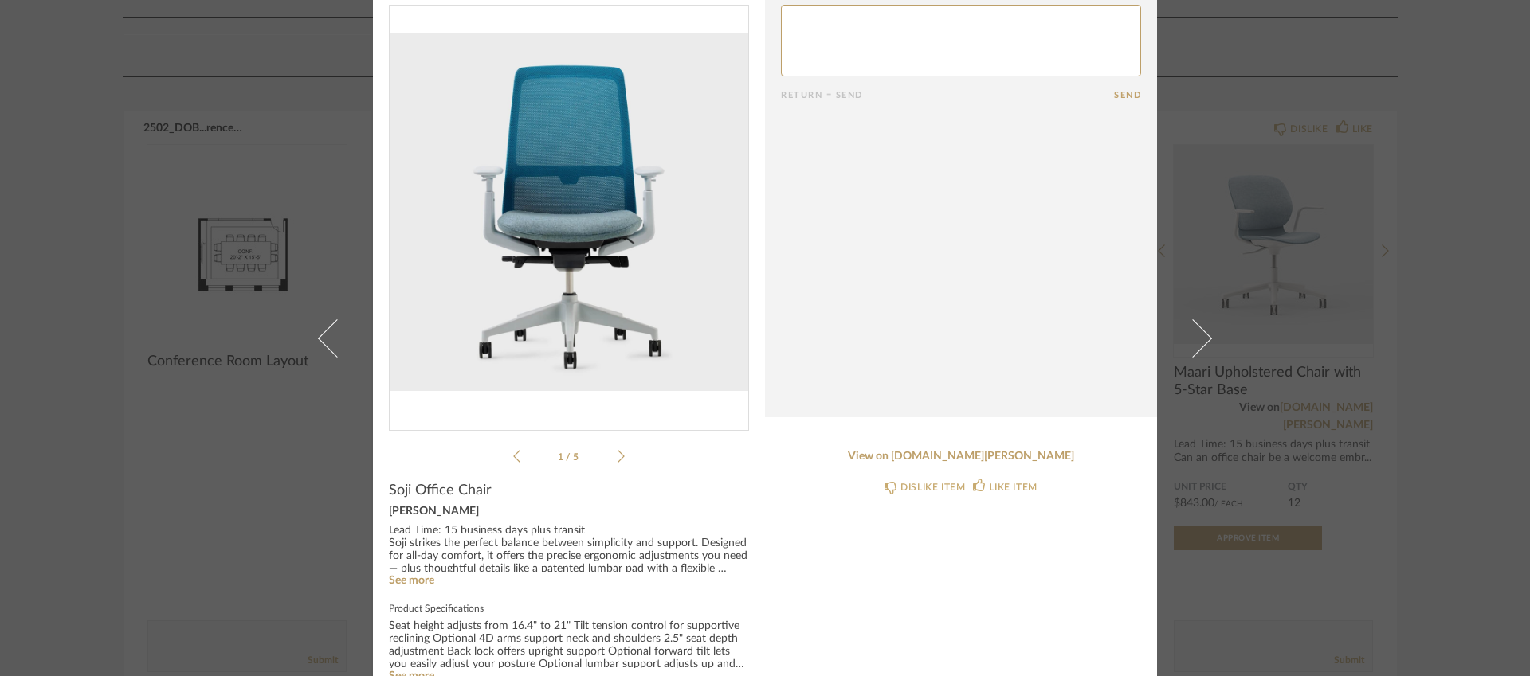
scroll to position [57, 0]
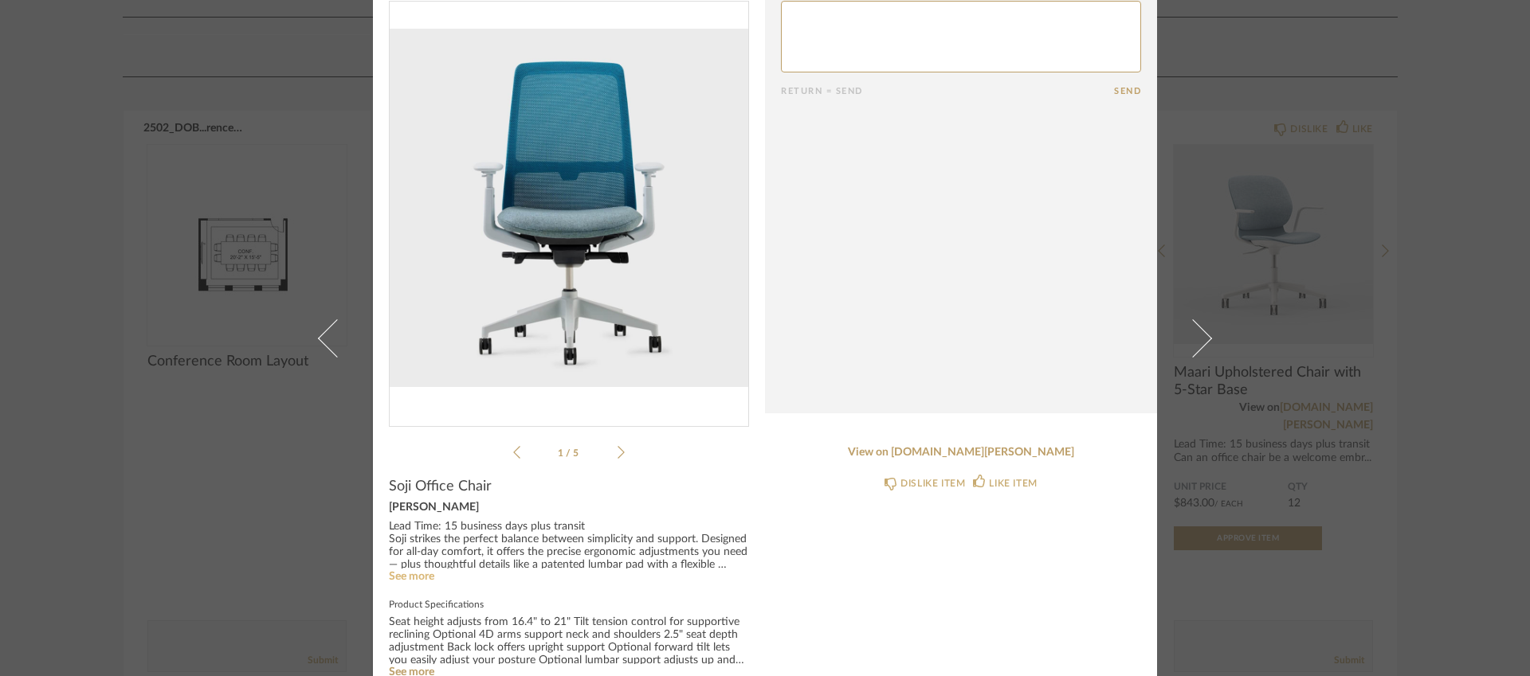
click at [414, 576] on link "See more" at bounding box center [411, 576] width 45 height 11
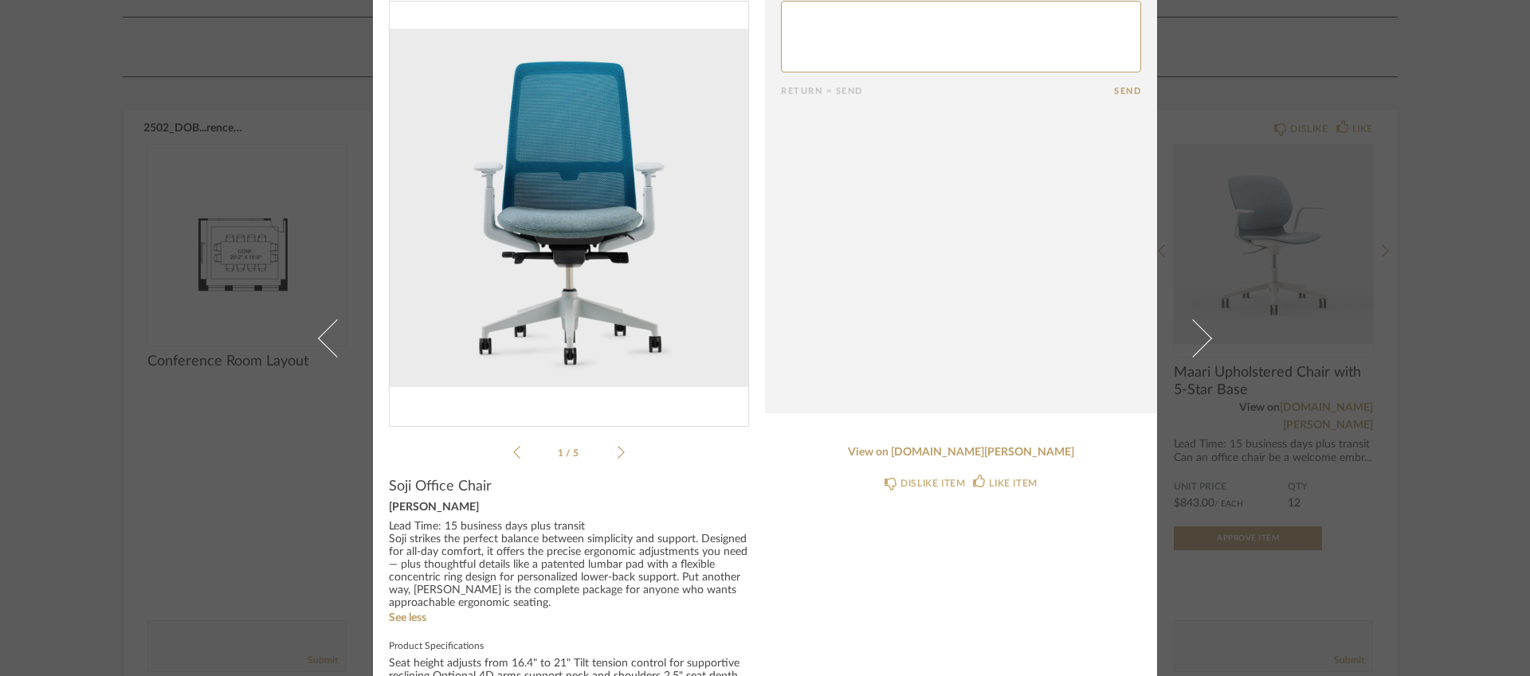
click at [218, 481] on div "× 1 / 5 Return = Send Send Soji Office Chair [PERSON_NAME] Lead Time: 15 busine…" at bounding box center [765, 338] width 1530 height 676
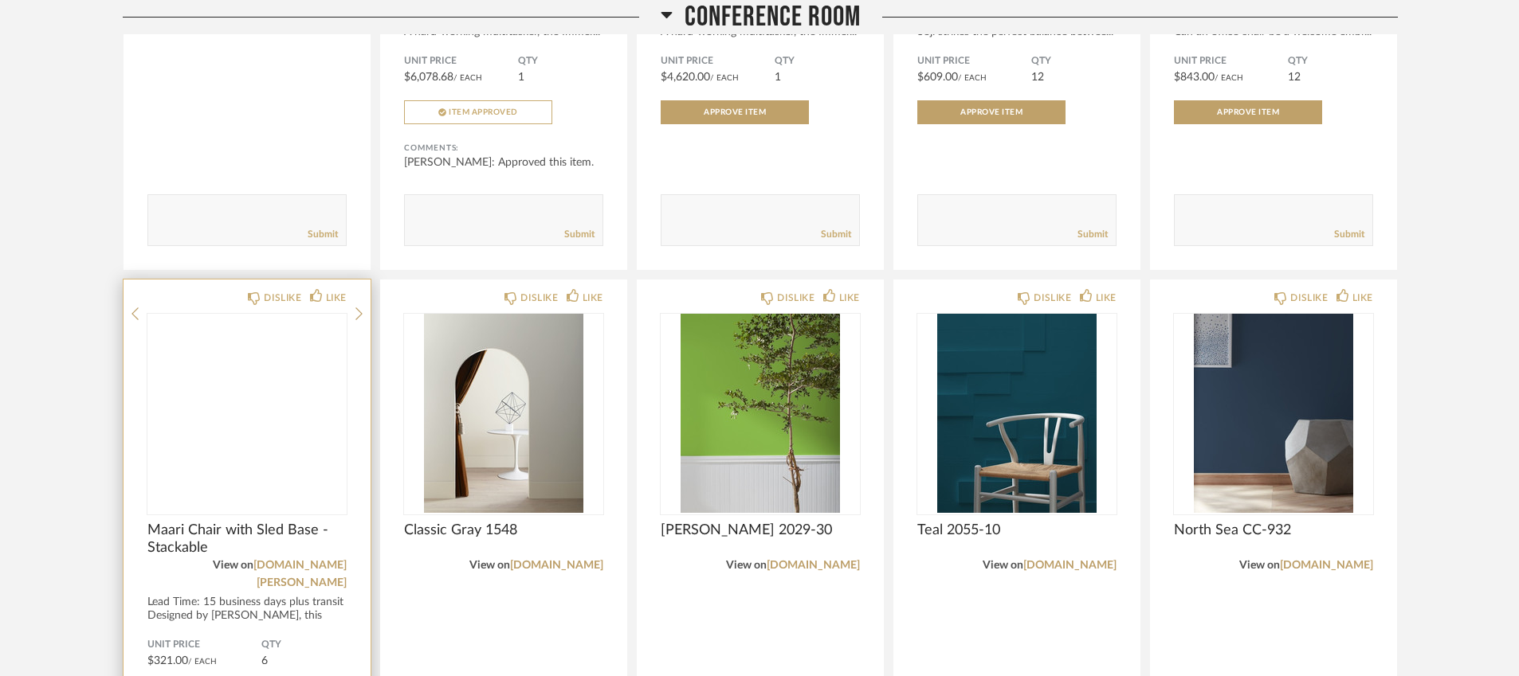
scroll to position [1268, 0]
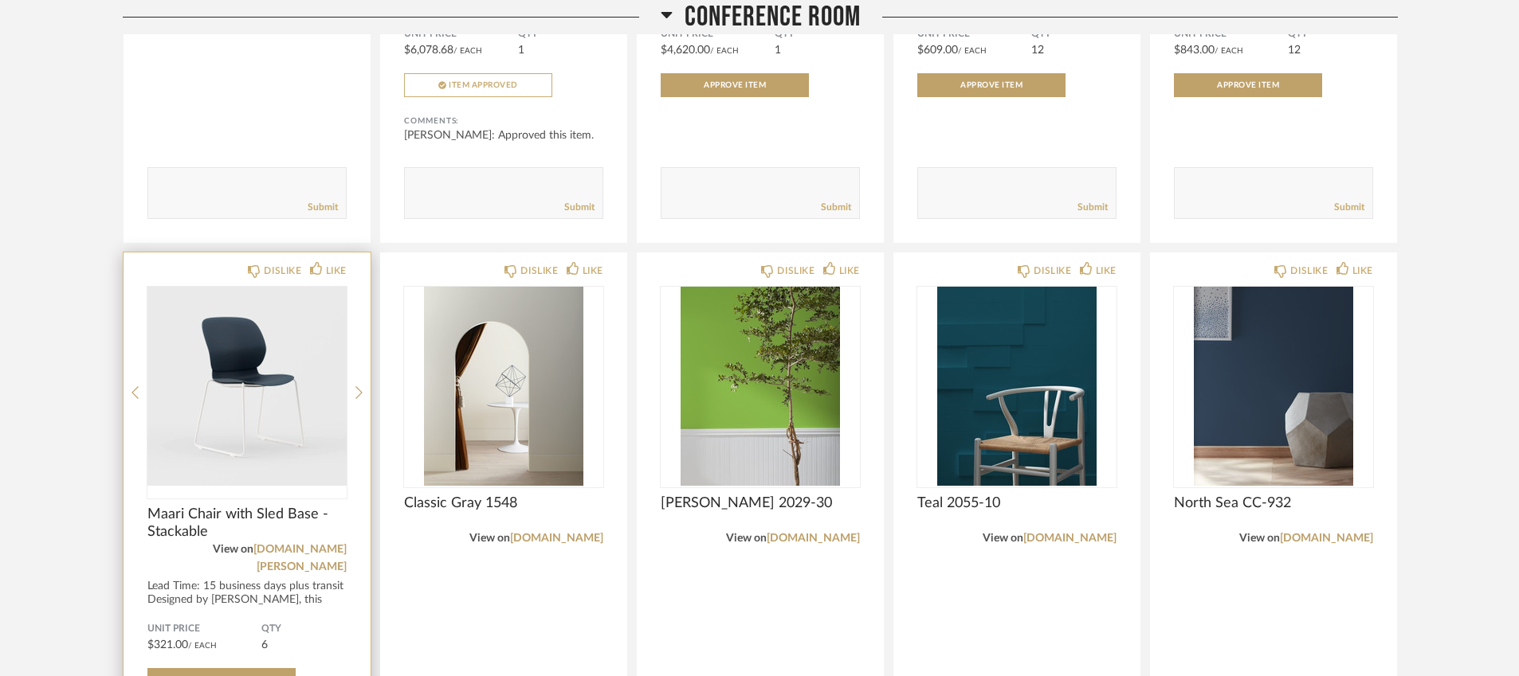
click at [240, 384] on img "0" at bounding box center [246, 386] width 199 height 199
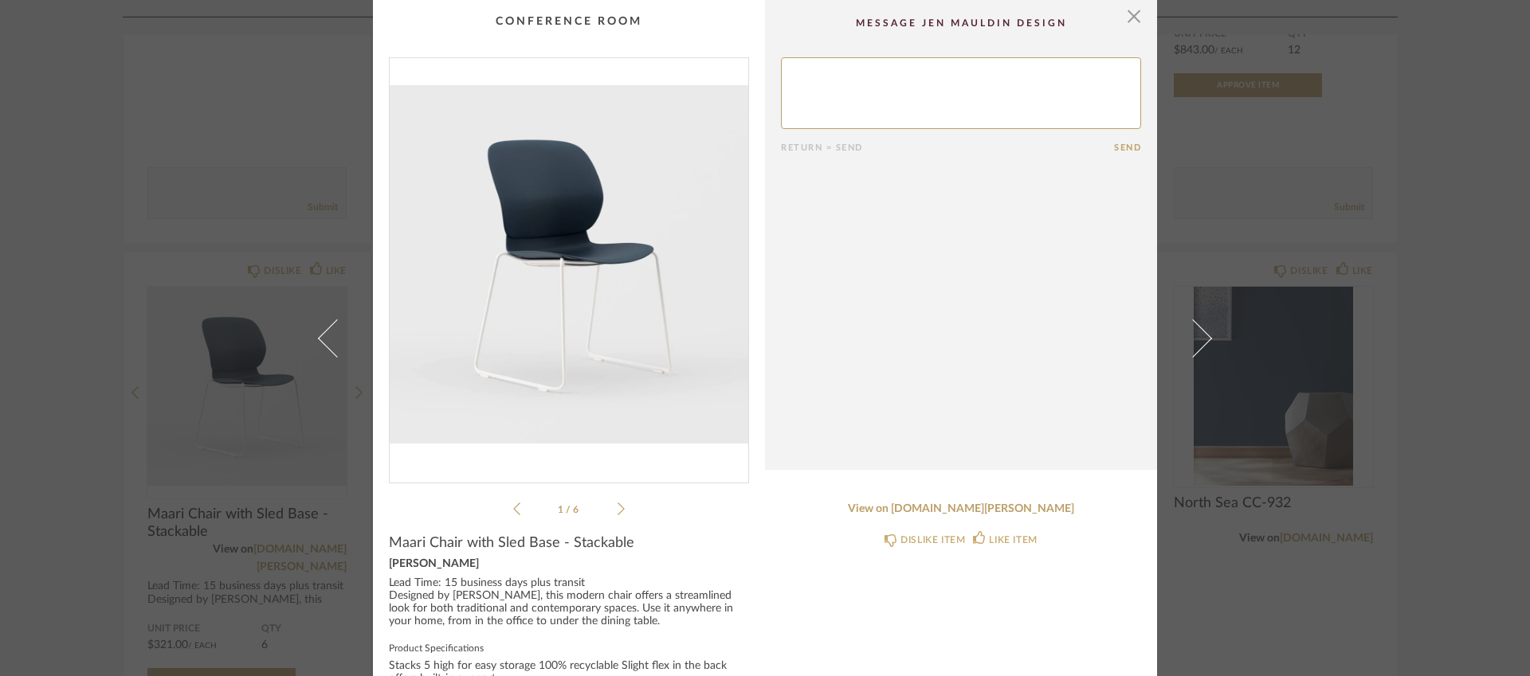
scroll to position [0, 0]
click at [1251, 572] on div "× 1 / 6 Return = Send Send Maari Chair with Sled Base - Stackable [PERSON_NAME]…" at bounding box center [765, 338] width 1530 height 676
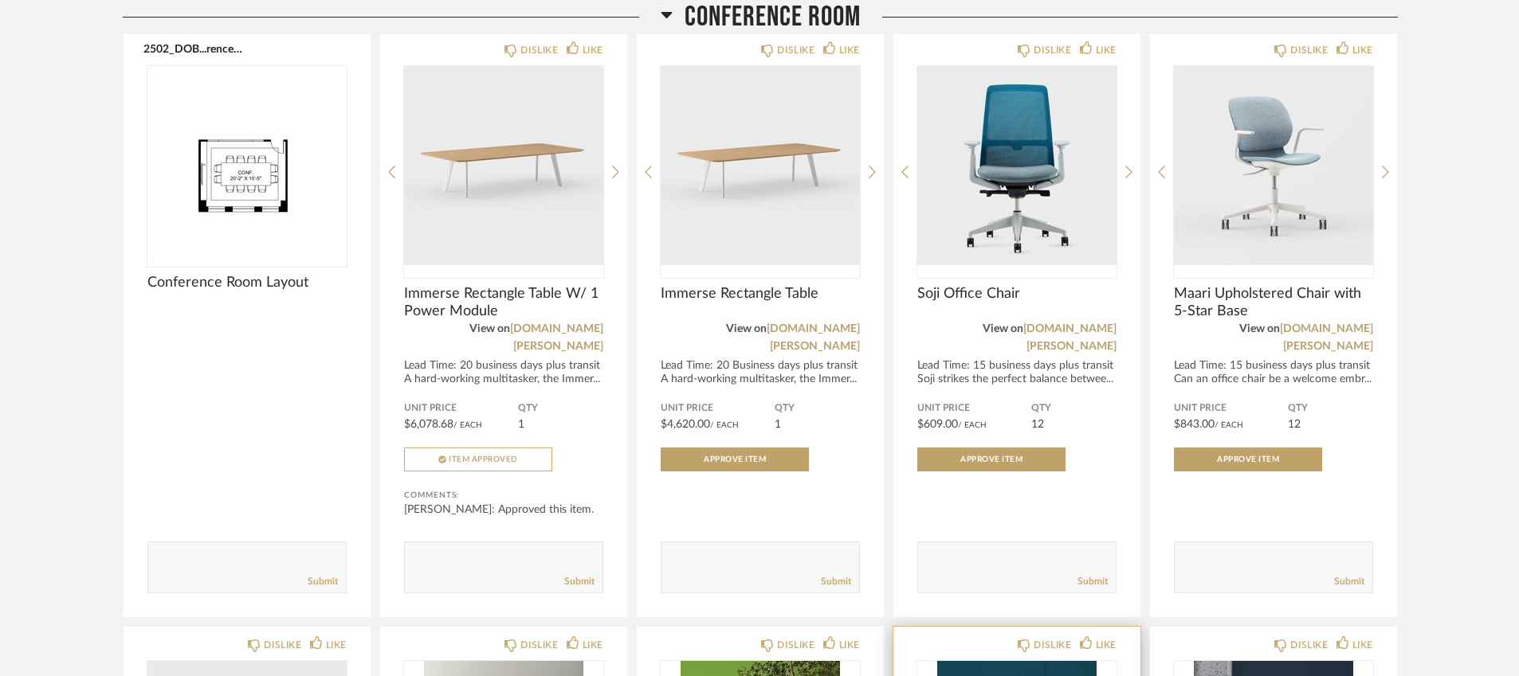
scroll to position [861, 0]
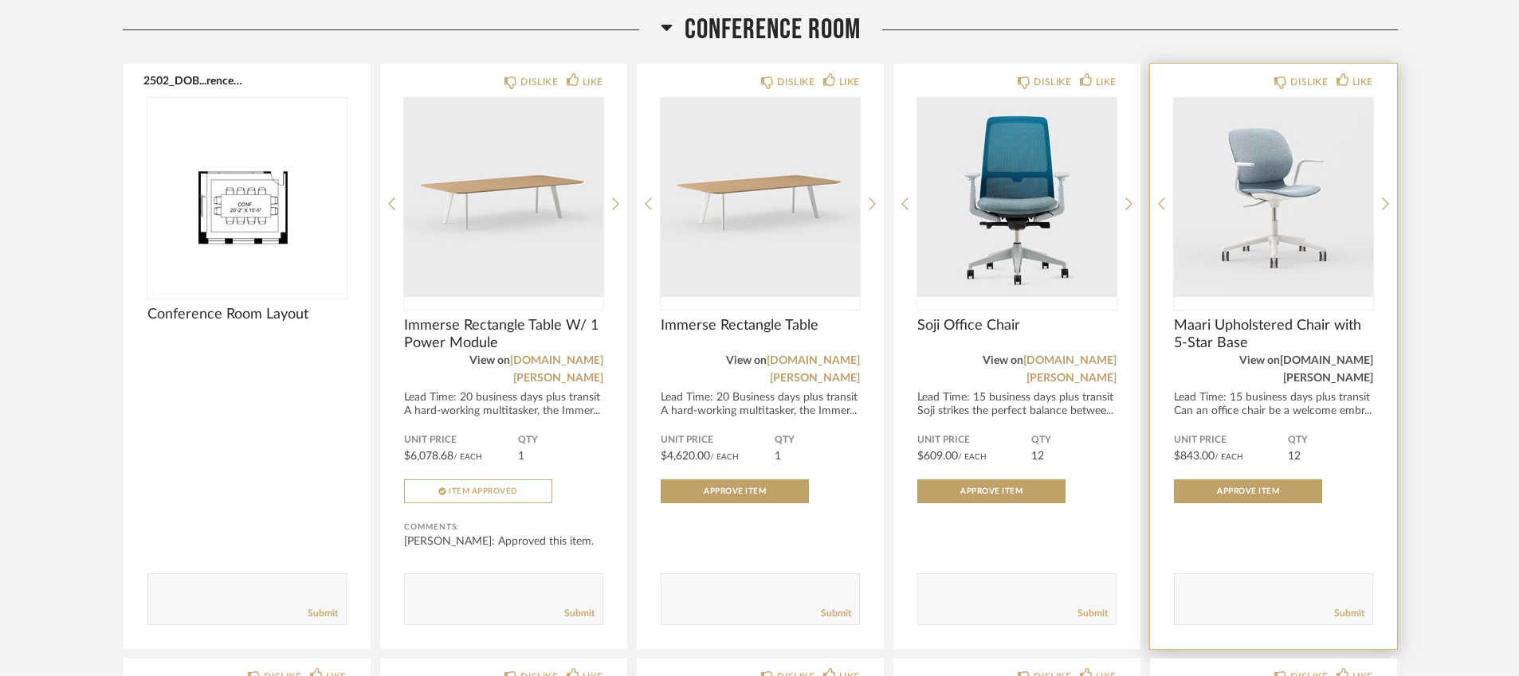
click at [1306, 359] on link "[DOMAIN_NAME][PERSON_NAME]" at bounding box center [1326, 369] width 93 height 29
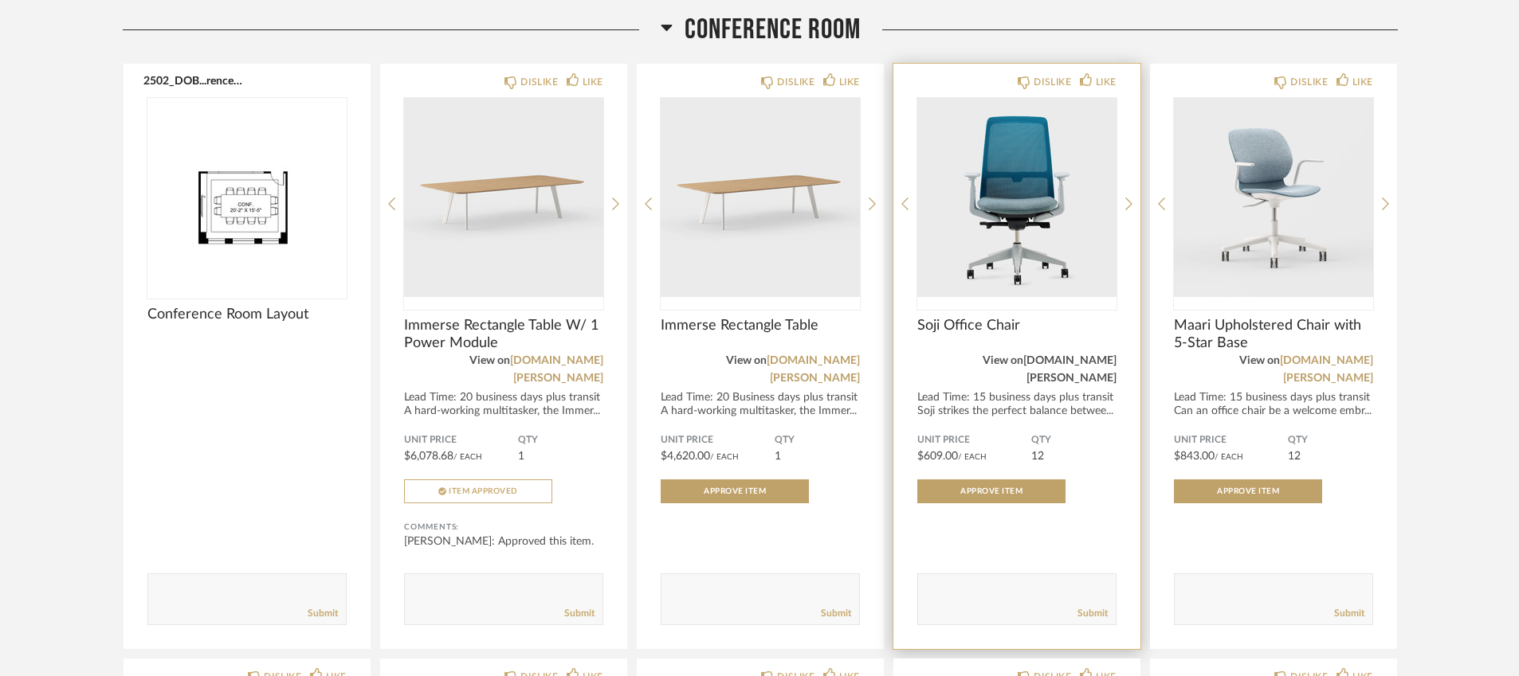
click at [1062, 356] on link "[DOMAIN_NAME][PERSON_NAME]" at bounding box center [1069, 369] width 93 height 29
click at [975, 582] on textarea at bounding box center [1017, 593] width 198 height 22
type textarea "T"
paste textarea "$517.00"
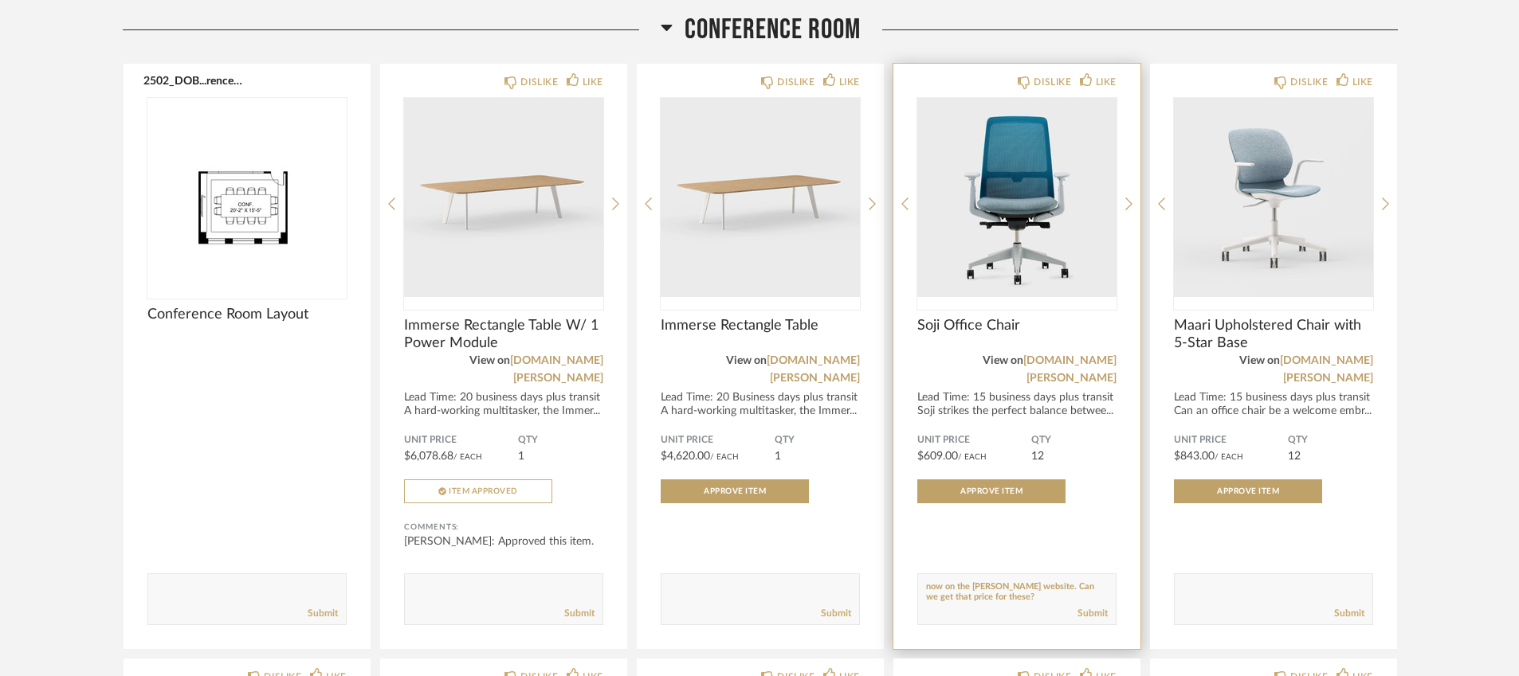
type textarea "The price for the Soji chair is $517.00 right now on the [PERSON_NAME] website.…"
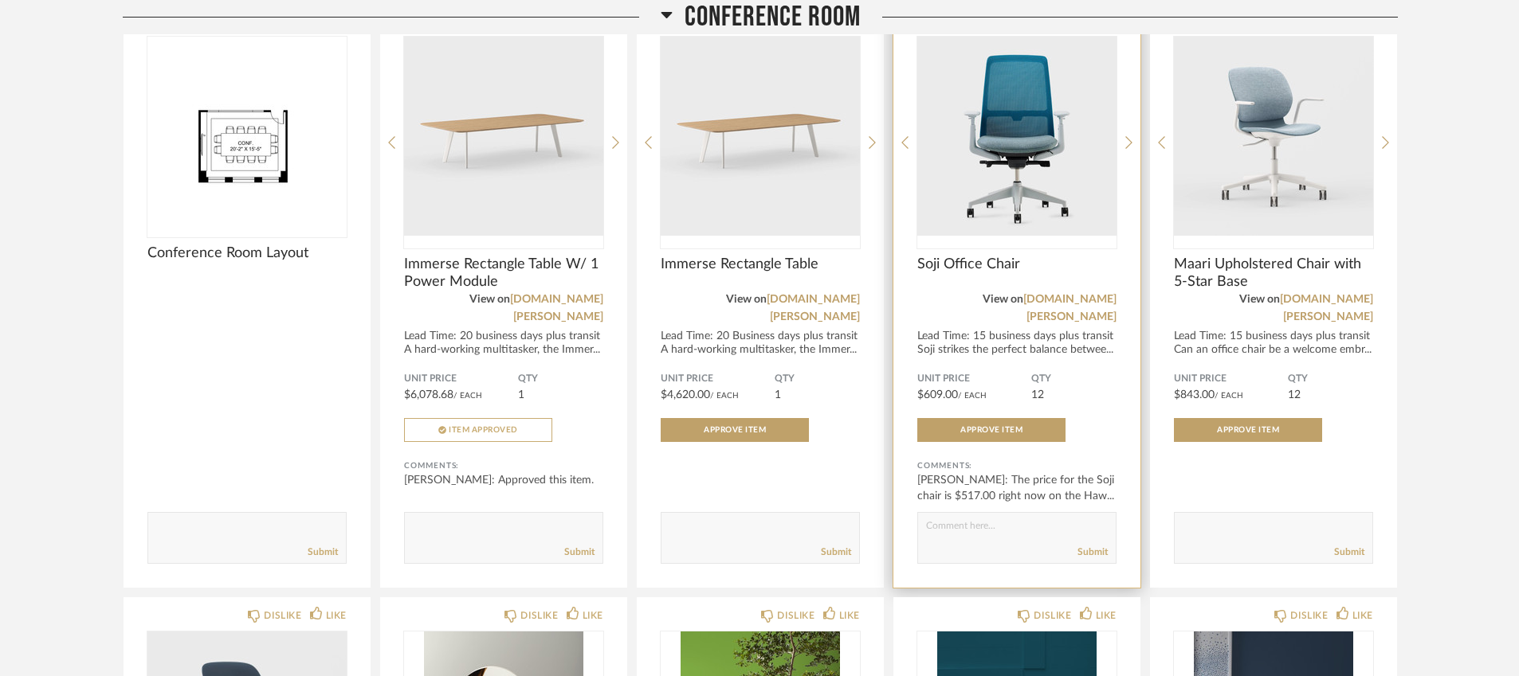
scroll to position [924, 0]
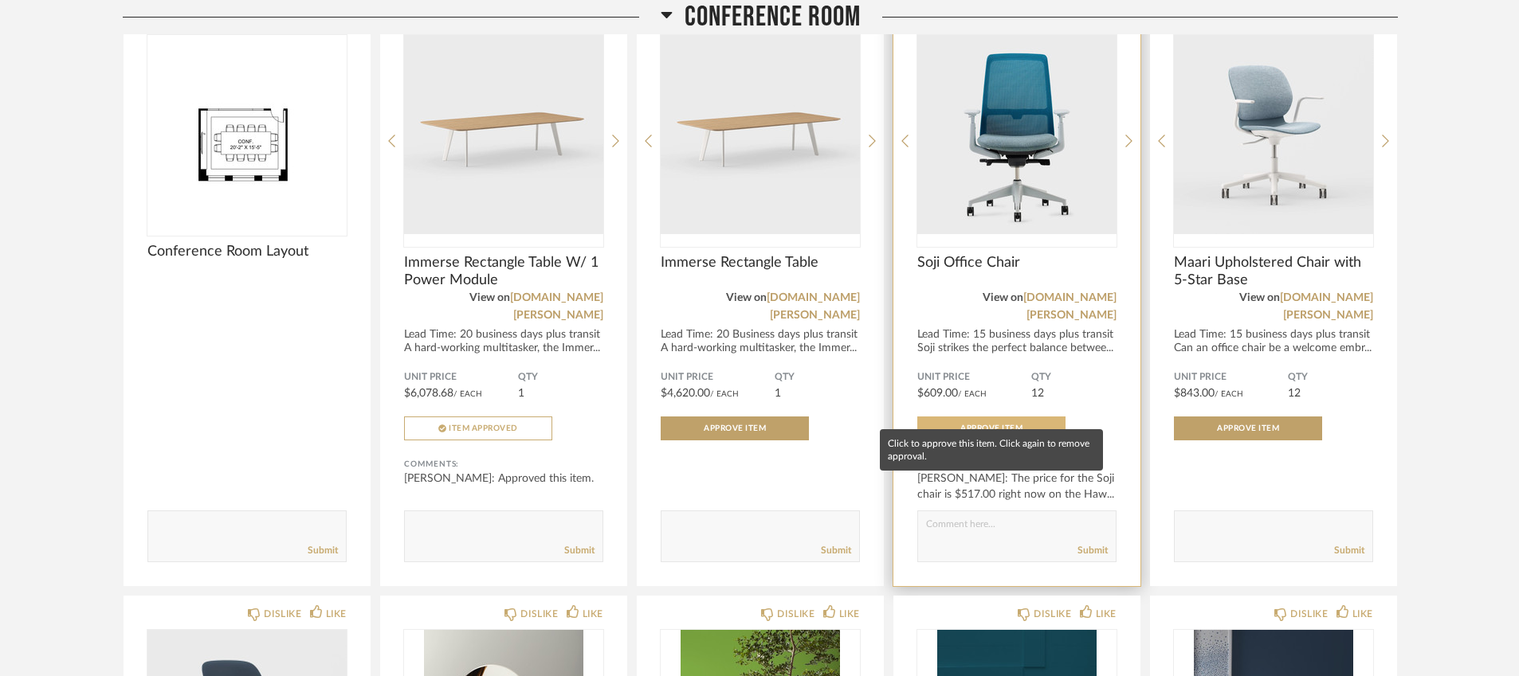
click at [980, 425] on span "Approve Item" at bounding box center [991, 429] width 62 height 8
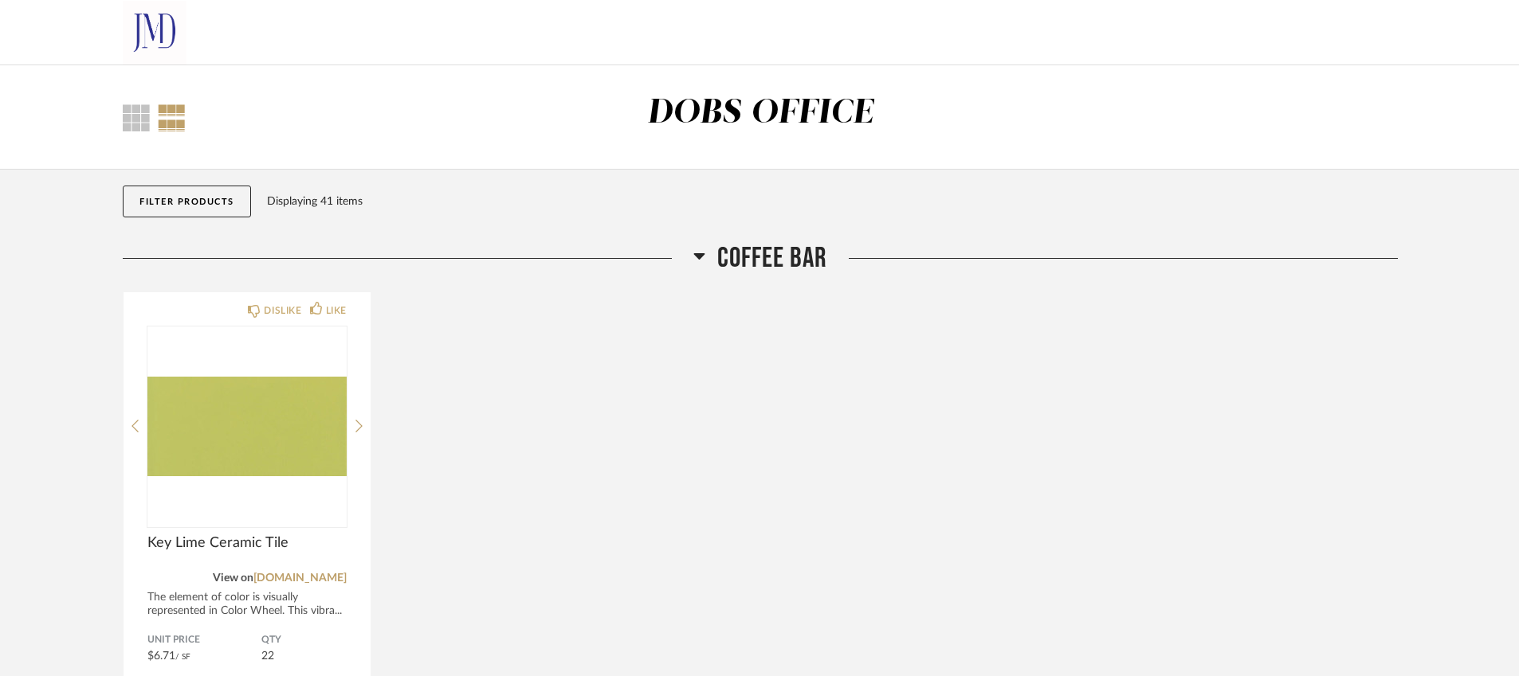
scroll to position [0, 0]
click at [1145, 206] on div "Displaying 41 items" at bounding box center [828, 202] width 1123 height 18
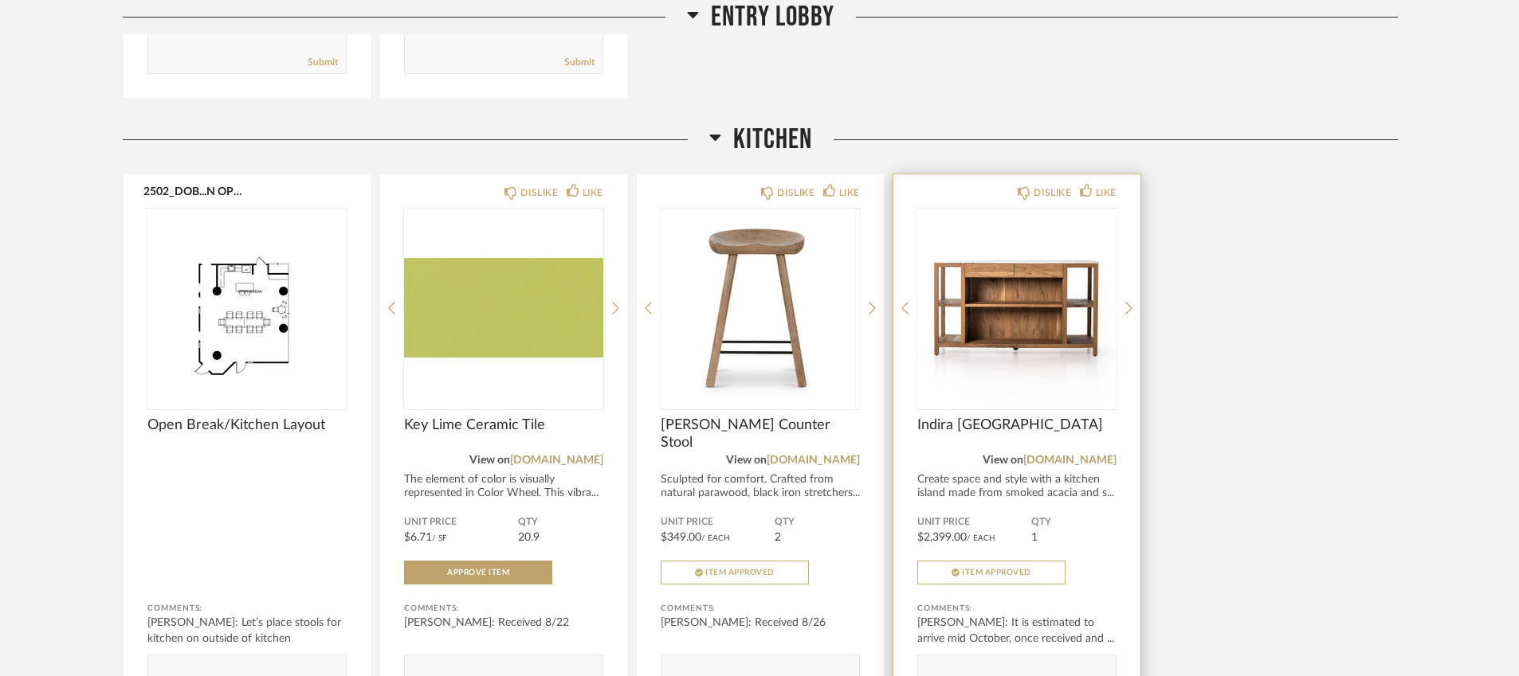
scroll to position [3297, 0]
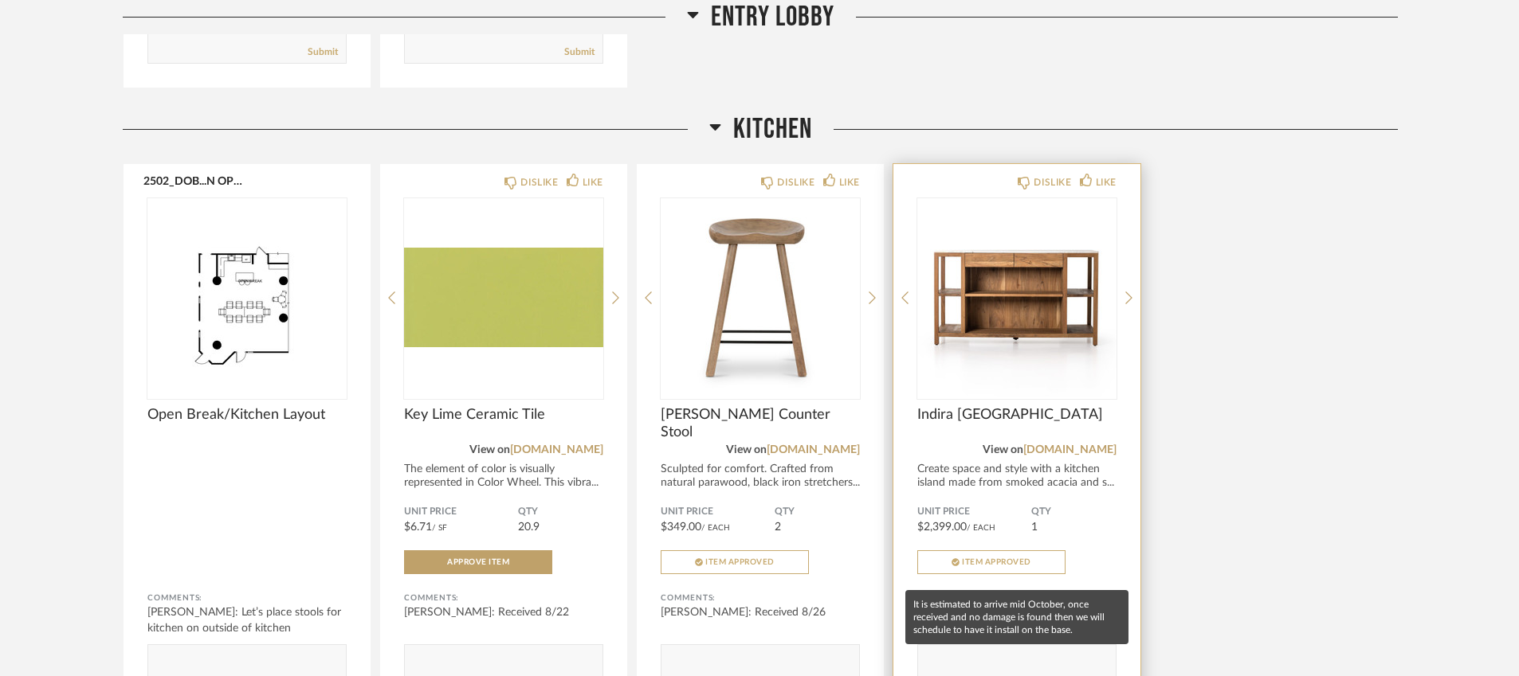
click at [988, 605] on div "[PERSON_NAME]: It is estimated to arrive mid October, once received and ..." at bounding box center [1016, 621] width 199 height 32
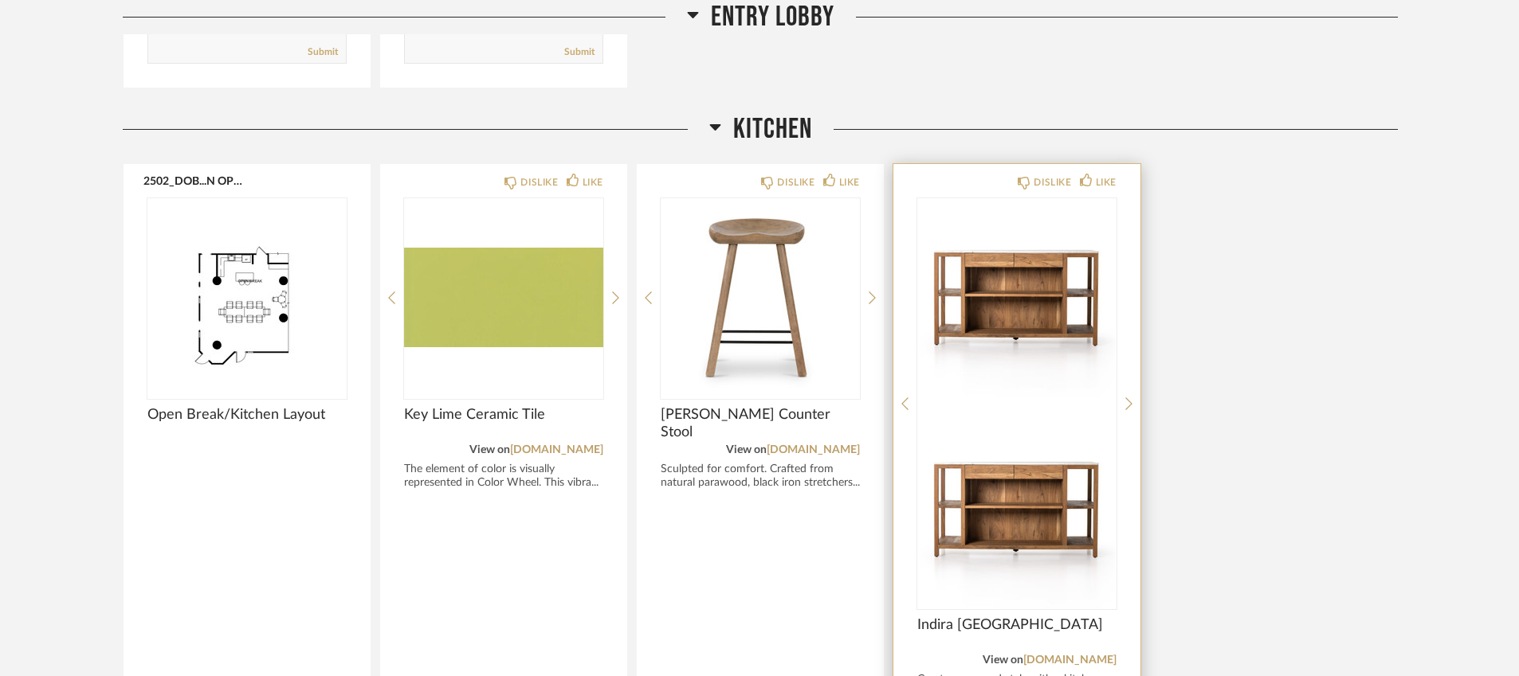
click at [999, 325] on img "0" at bounding box center [1016, 297] width 199 height 199
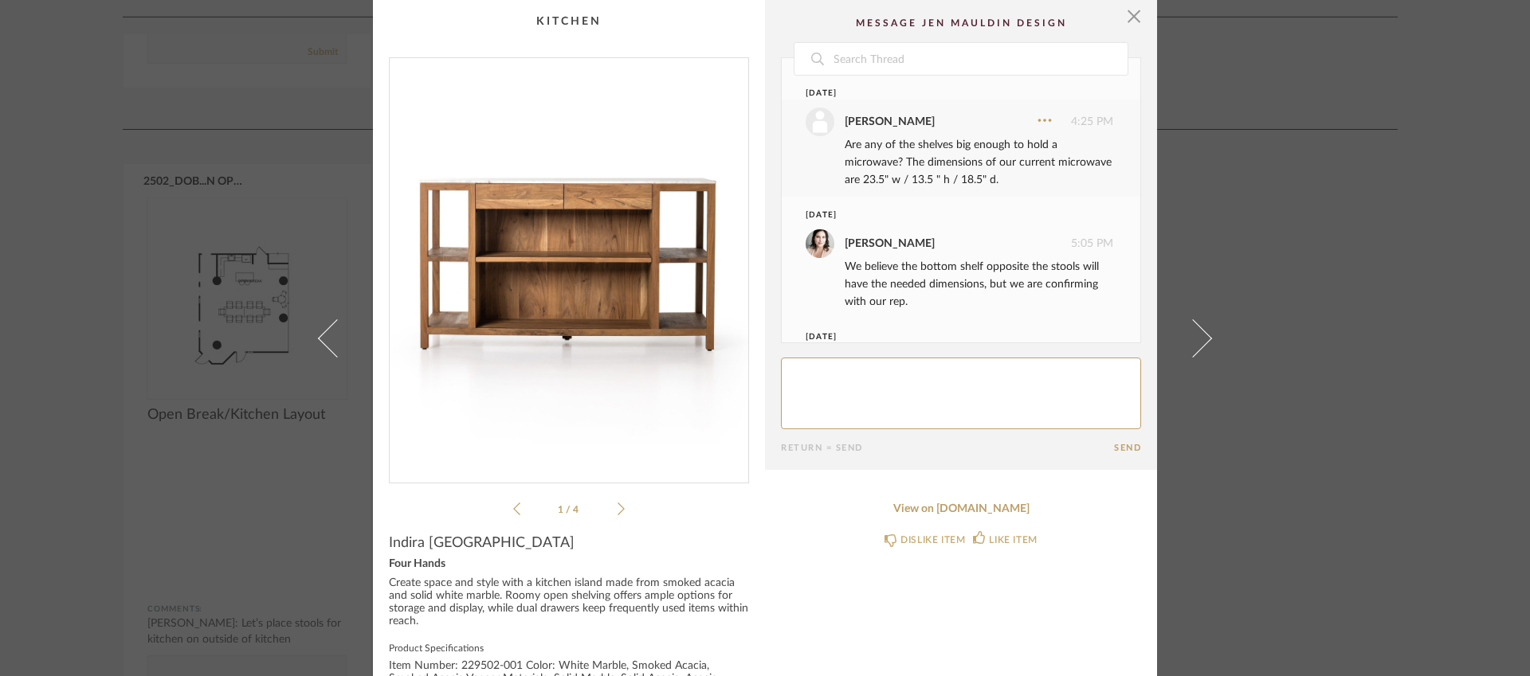
scroll to position [642, 0]
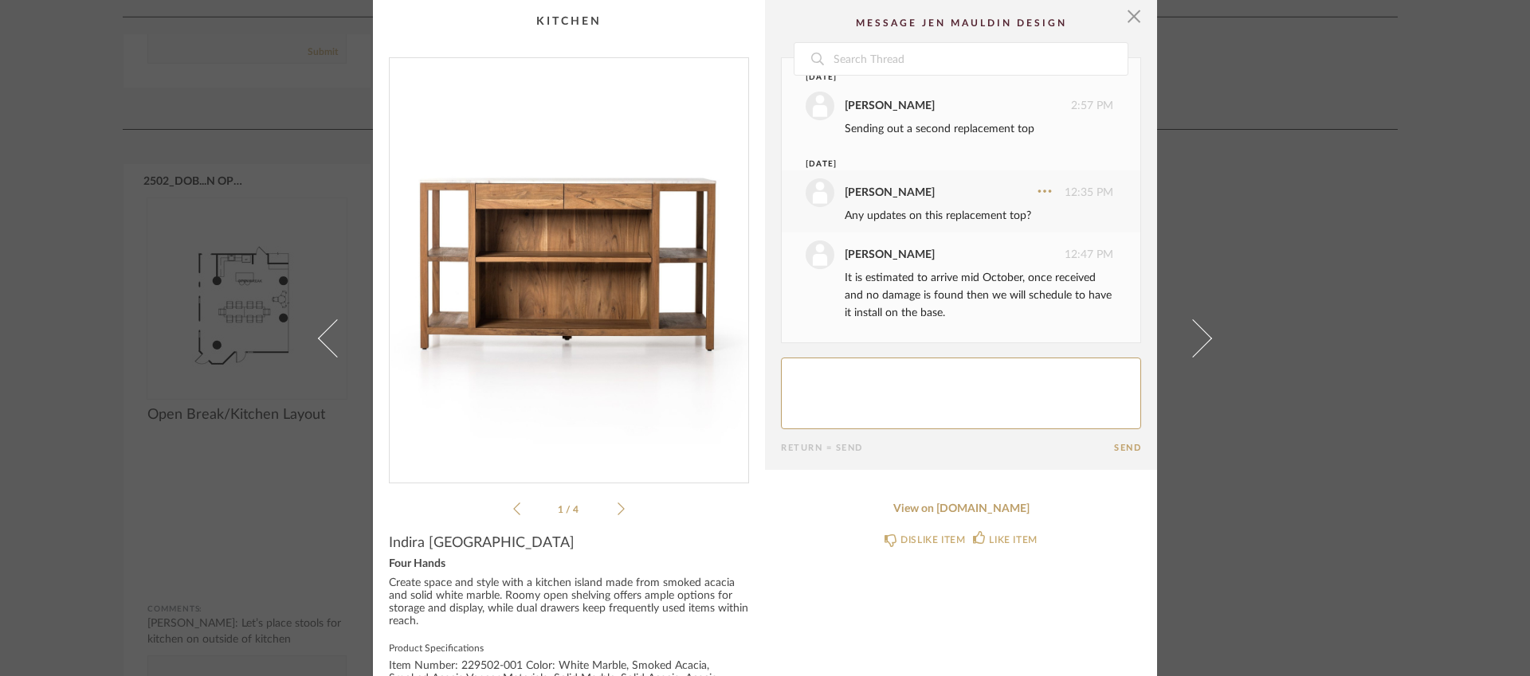
click at [1264, 470] on div "× 1 / 4 Date [DATE] [PERSON_NAME] 4:25 PM Are any of the shelves big enough to …" at bounding box center [765, 338] width 1530 height 676
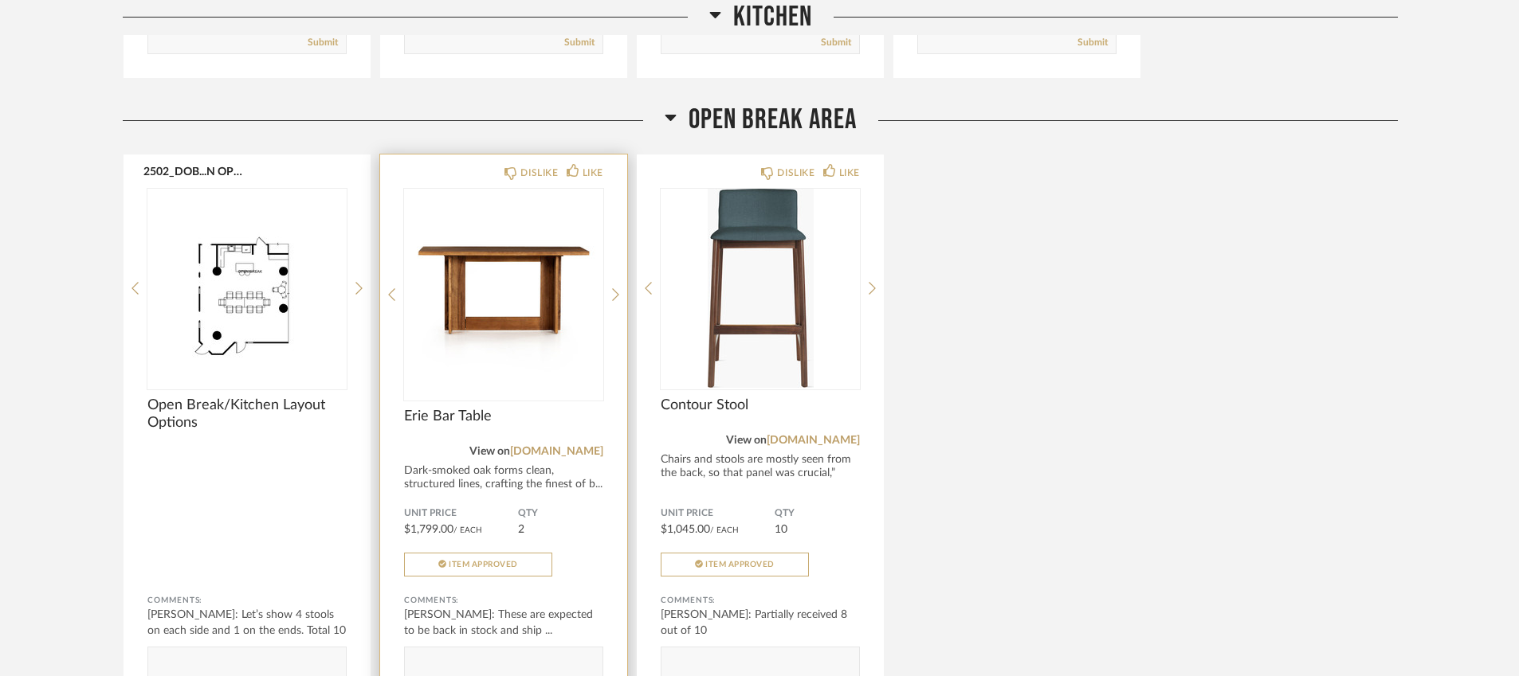
scroll to position [3958, 0]
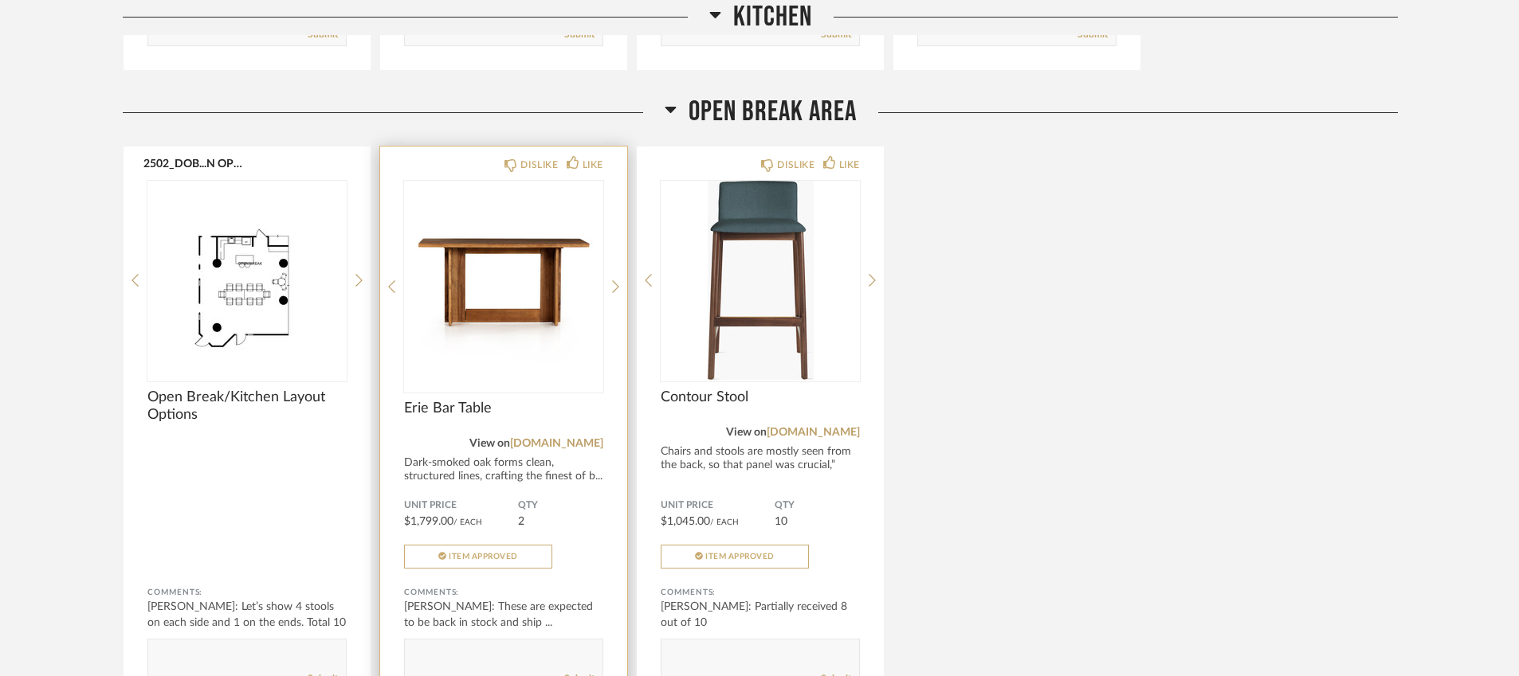
click at [442, 400] on span "Erie Bar Table" at bounding box center [503, 409] width 199 height 18
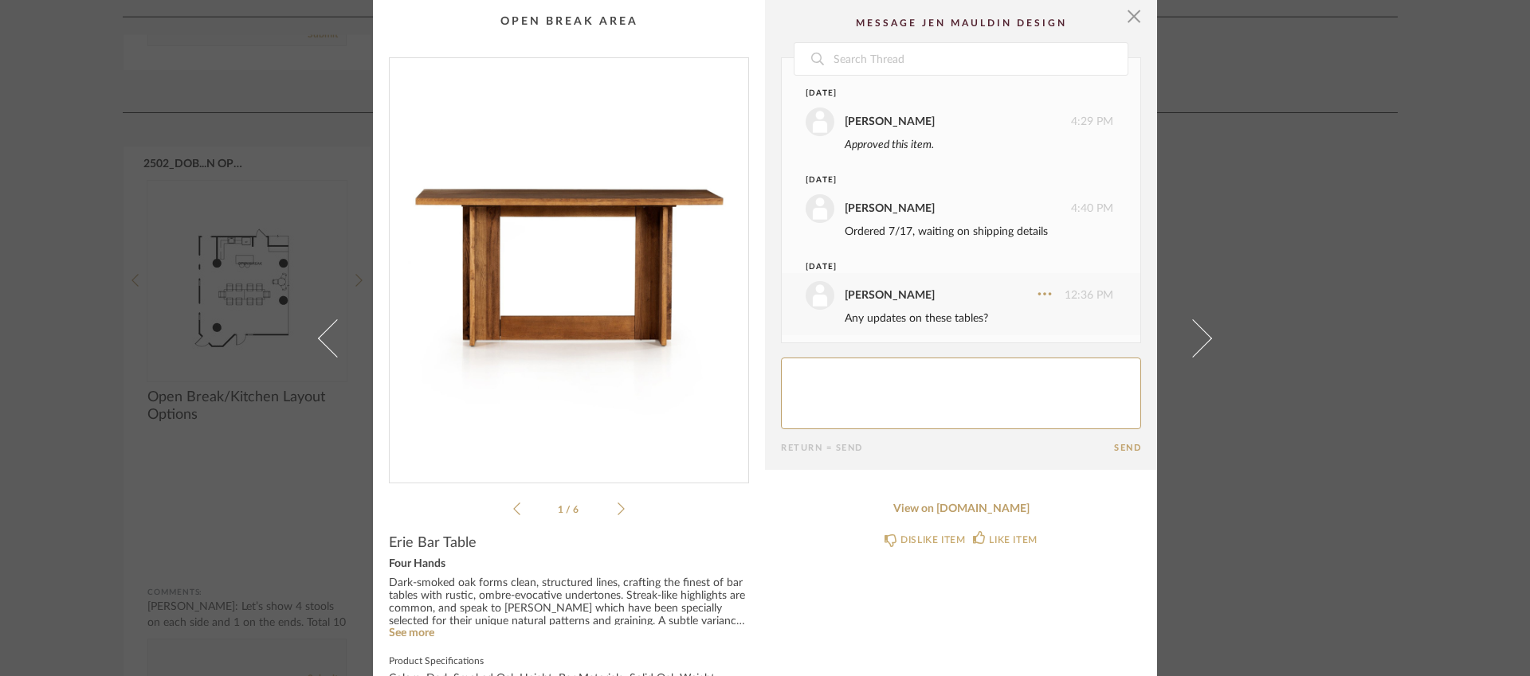
scroll to position [85, 0]
click at [1248, 484] on div "× 2502_DOB...N BREAK 2502_DOB...N BREAK 1 / 6 Date [DATE] [PERSON_NAME] 4:29 PM…" at bounding box center [765, 338] width 1530 height 676
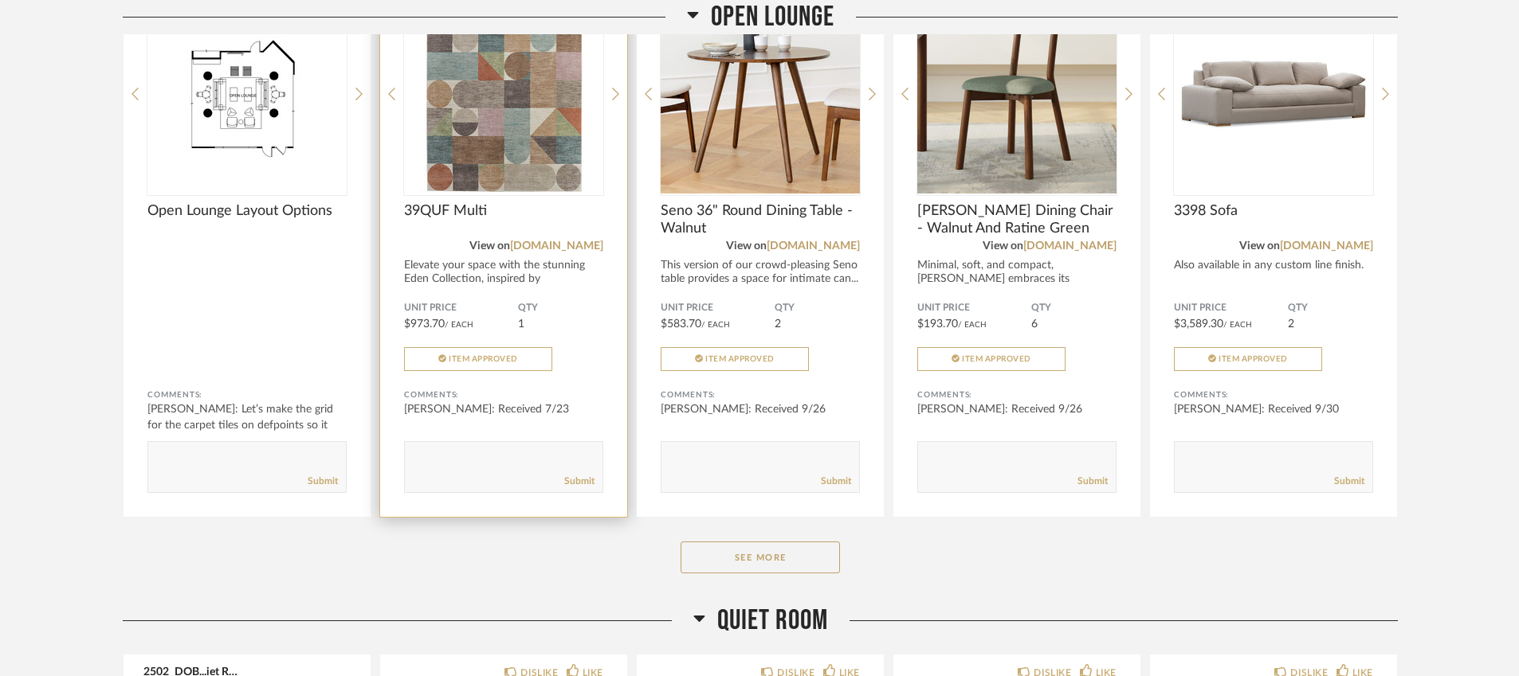
scroll to position [4798, 0]
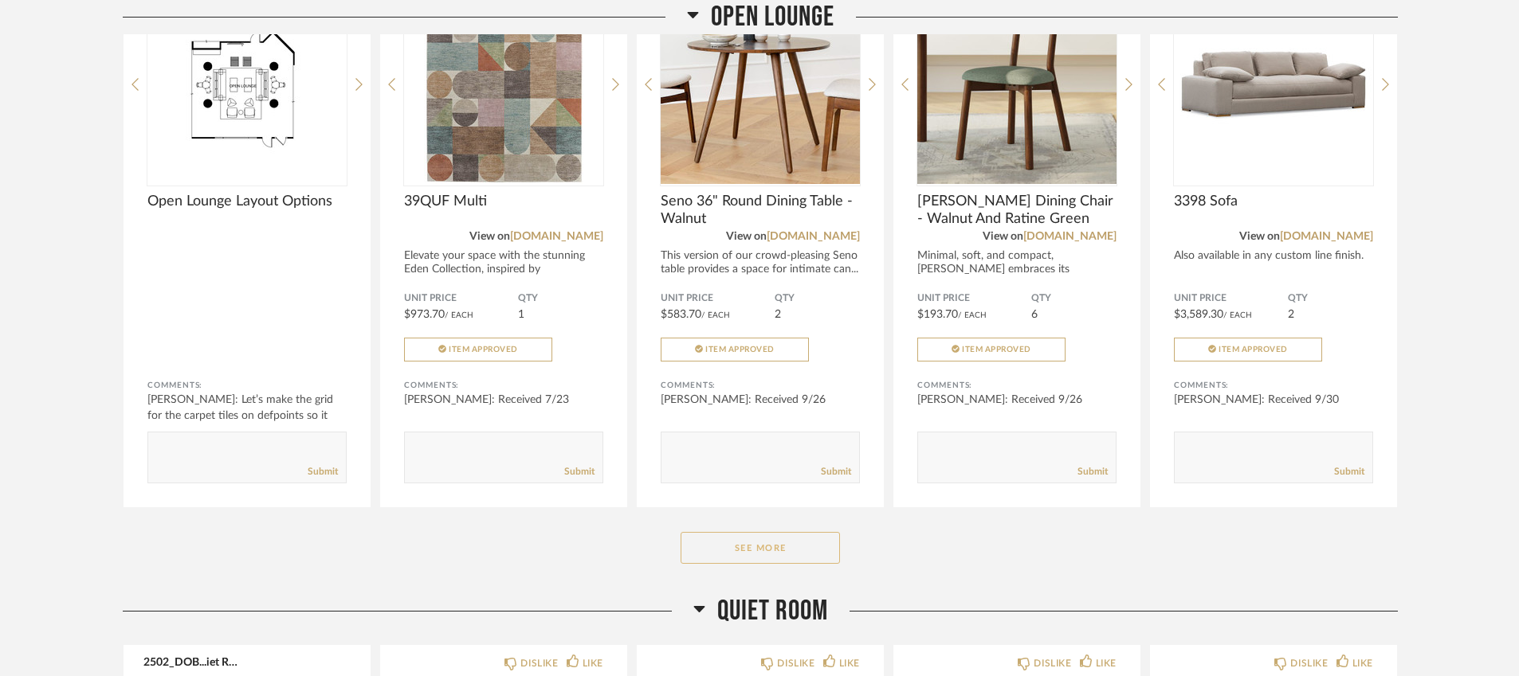
click at [759, 532] on button "See More" at bounding box center [759, 548] width 159 height 32
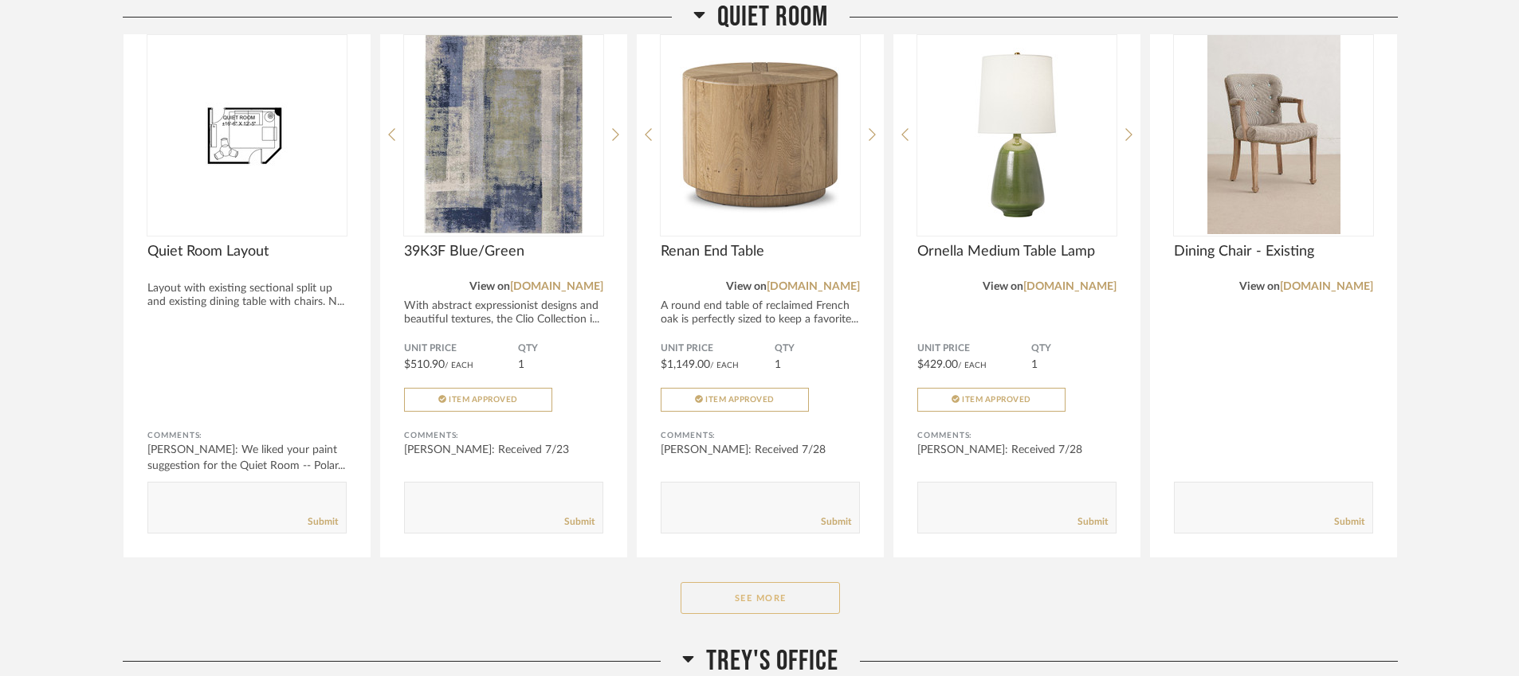
scroll to position [6039, 0]
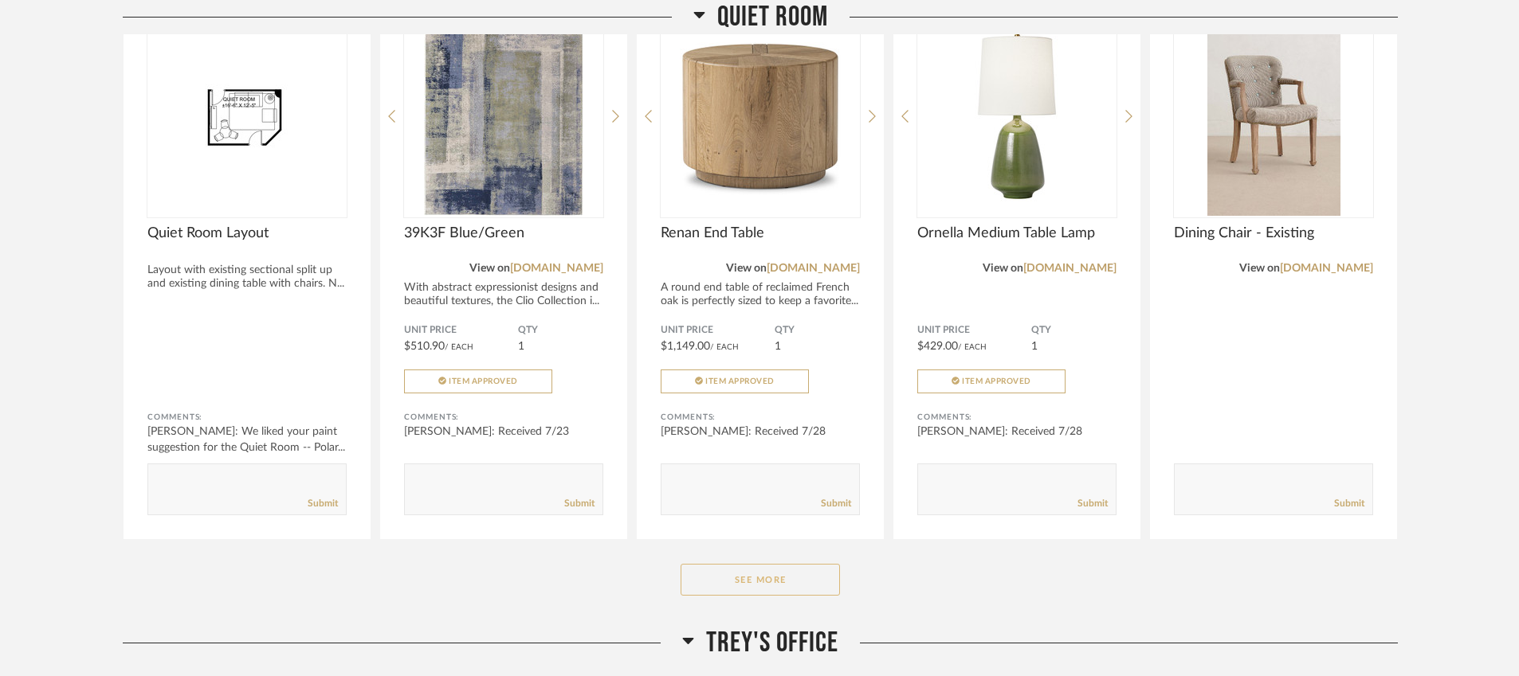
click at [774, 564] on button "See More" at bounding box center [759, 580] width 159 height 32
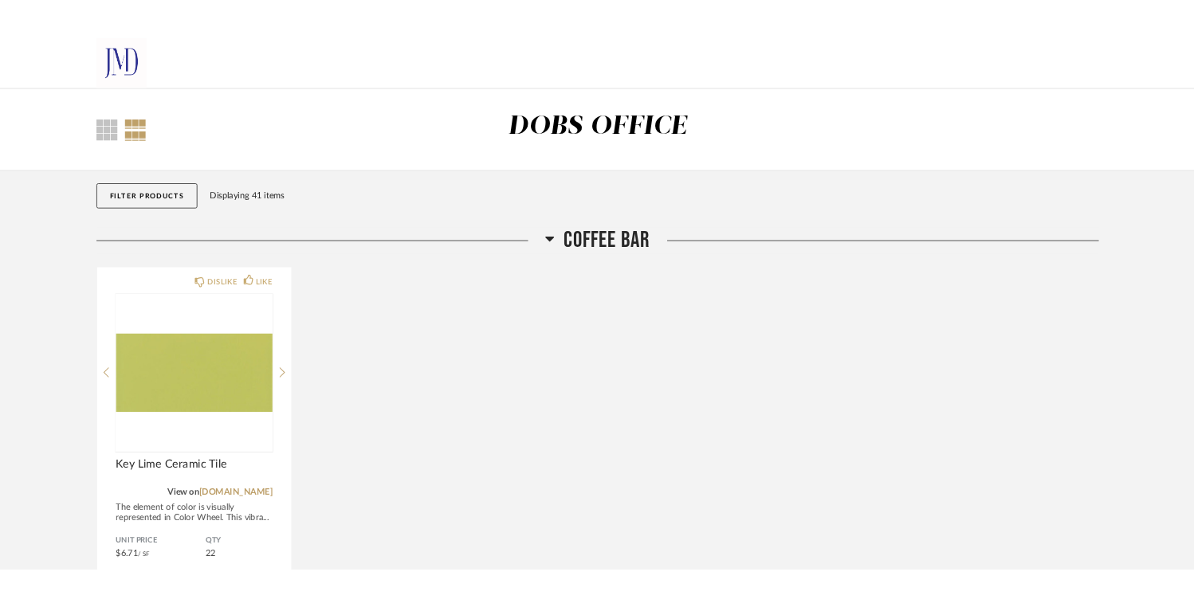
scroll to position [0, 0]
